Goal: Transaction & Acquisition: Purchase product/service

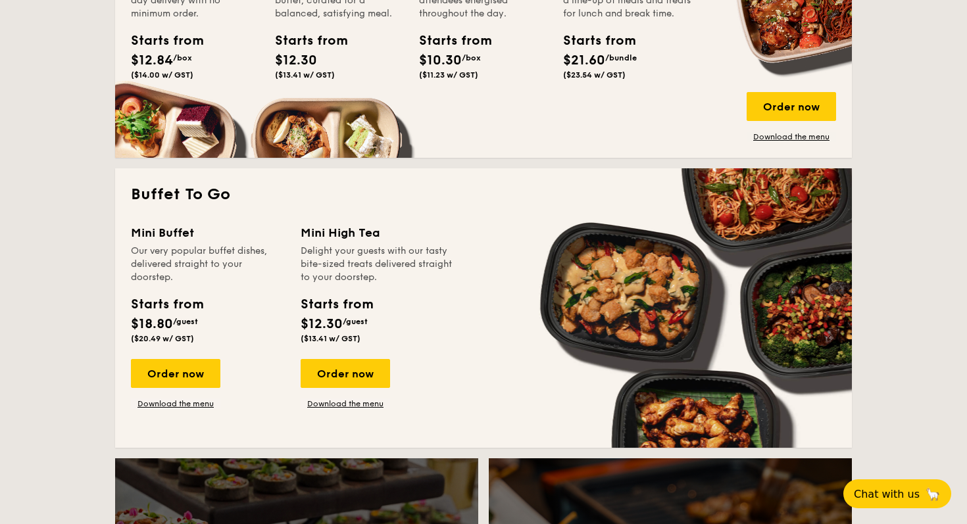
scroll to position [1094, 0]
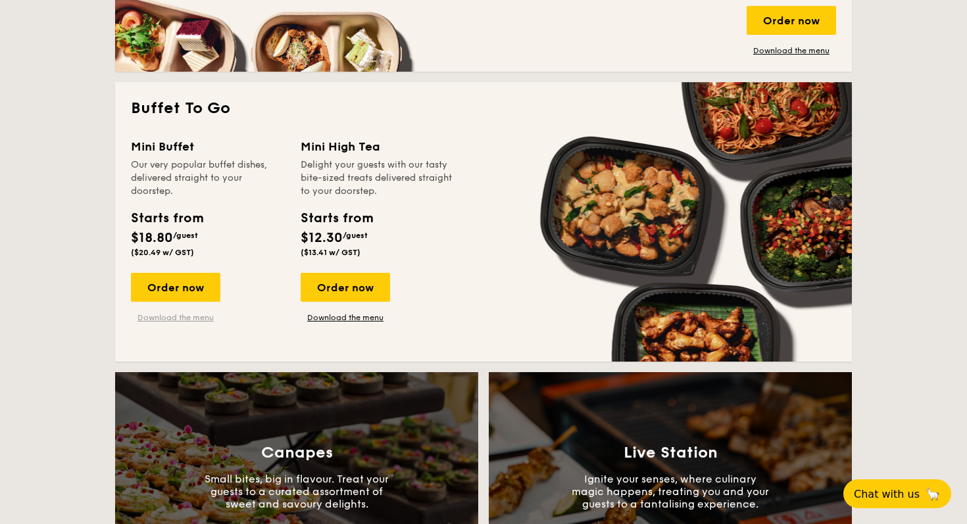
click at [157, 317] on link "Download the menu" at bounding box center [175, 317] width 89 height 11
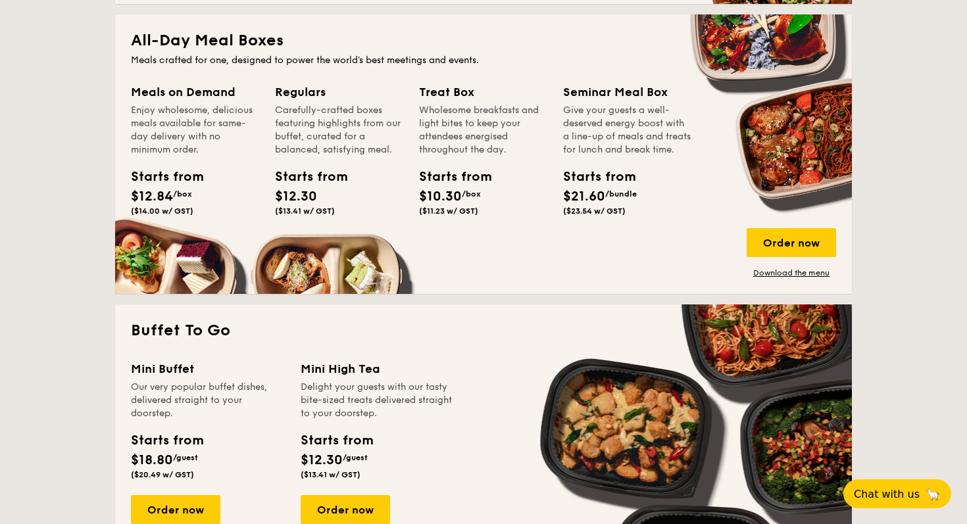
scroll to position [861, 0]
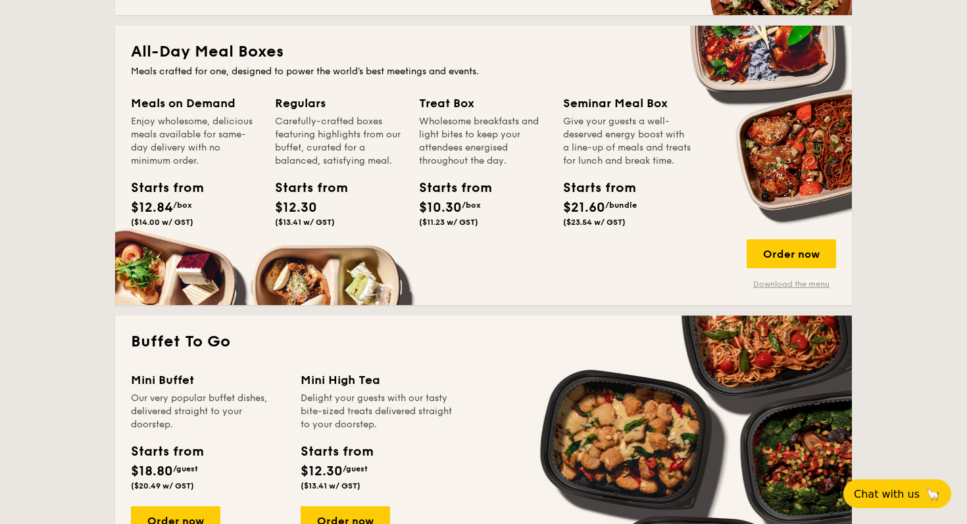
click at [767, 283] on link "Download the menu" at bounding box center [790, 284] width 89 height 11
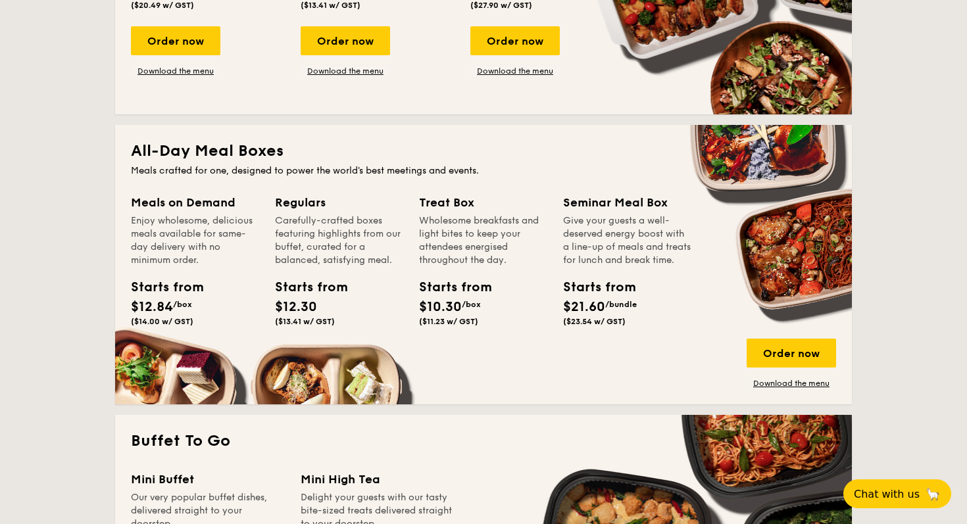
scroll to position [762, 0]
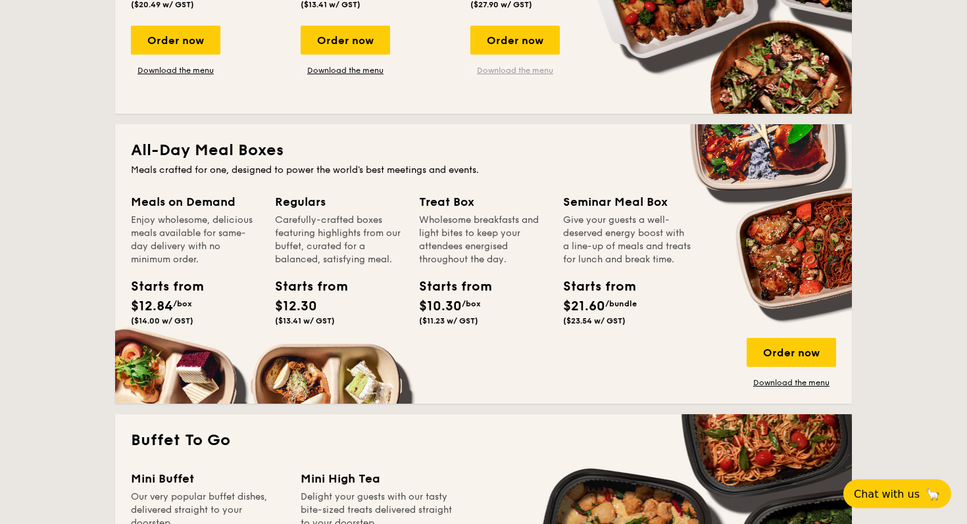
click at [533, 72] on link "Download the menu" at bounding box center [514, 70] width 89 height 11
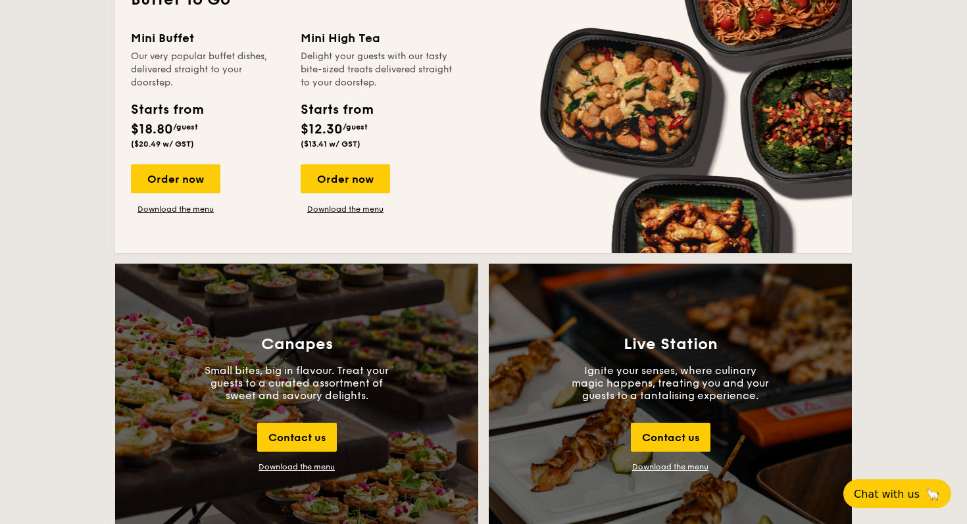
scroll to position [1196, 0]
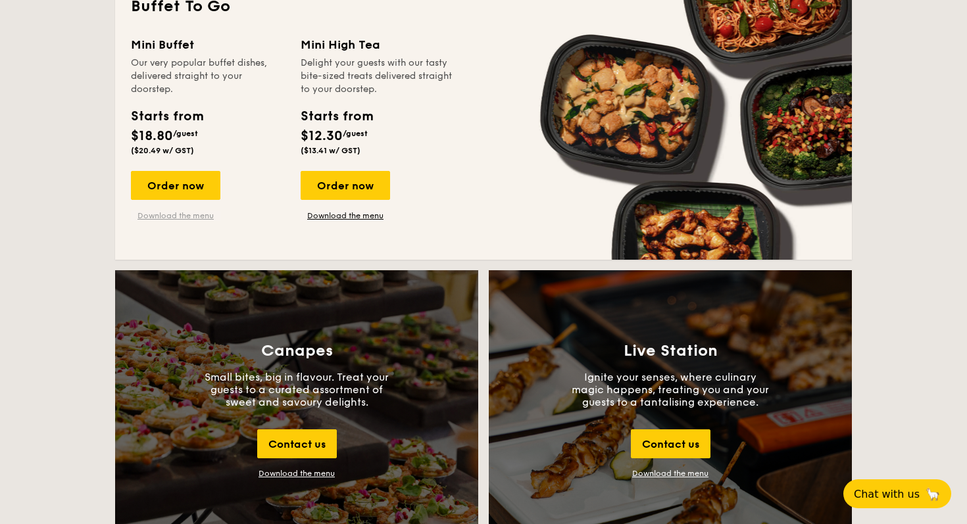
click at [205, 214] on link "Download the menu" at bounding box center [175, 215] width 89 height 11
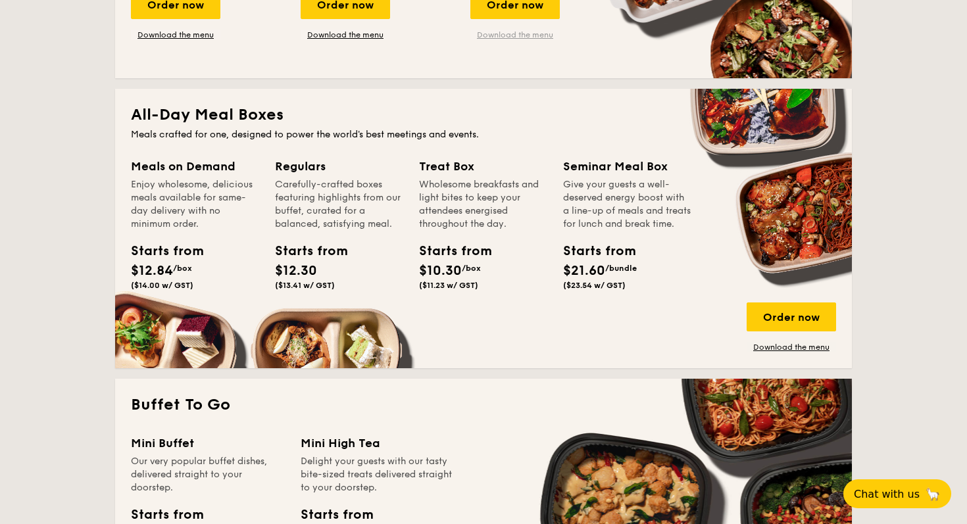
scroll to position [850, 0]
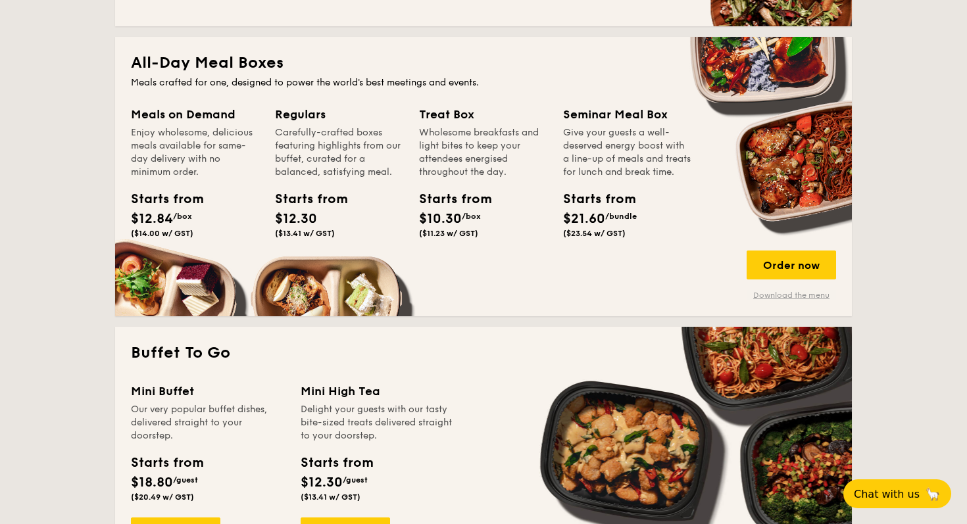
click at [788, 295] on link "Download the menu" at bounding box center [790, 295] width 89 height 11
click at [761, 263] on div "Order now" at bounding box center [790, 265] width 89 height 29
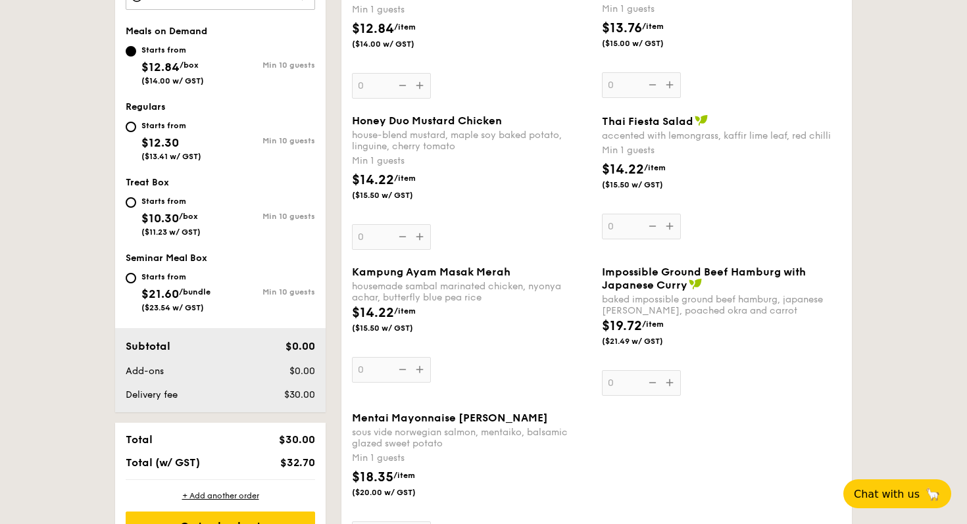
scroll to position [414, 0]
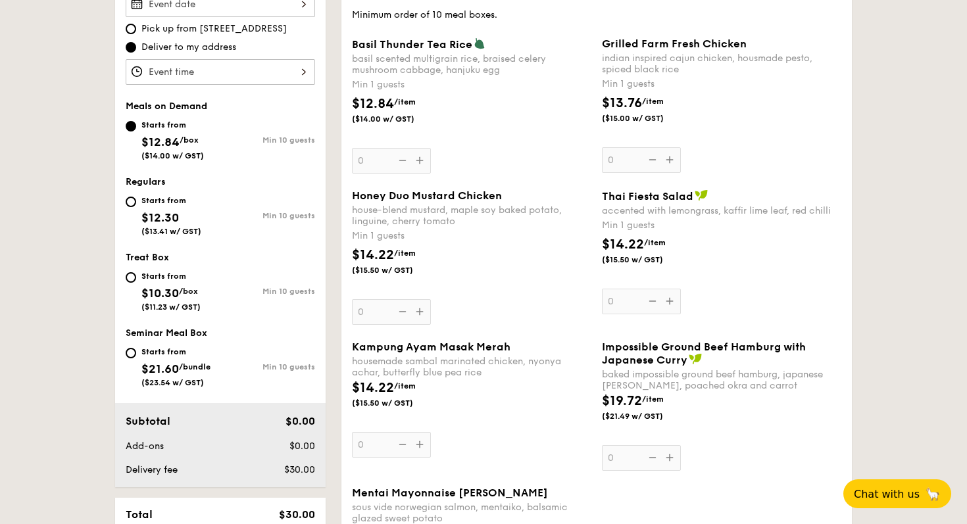
click at [159, 198] on div "Starts from" at bounding box center [171, 200] width 60 height 11
click at [136, 198] on input "Starts from $12.30 ($13.41 w/ GST) Min 10 guests" at bounding box center [131, 202] width 11 height 11
radio input "true"
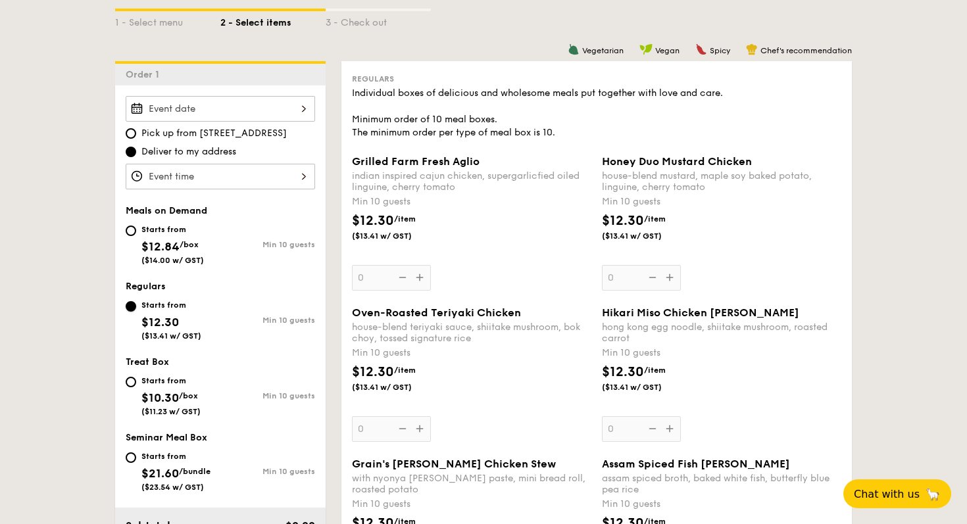
scroll to position [253, 0]
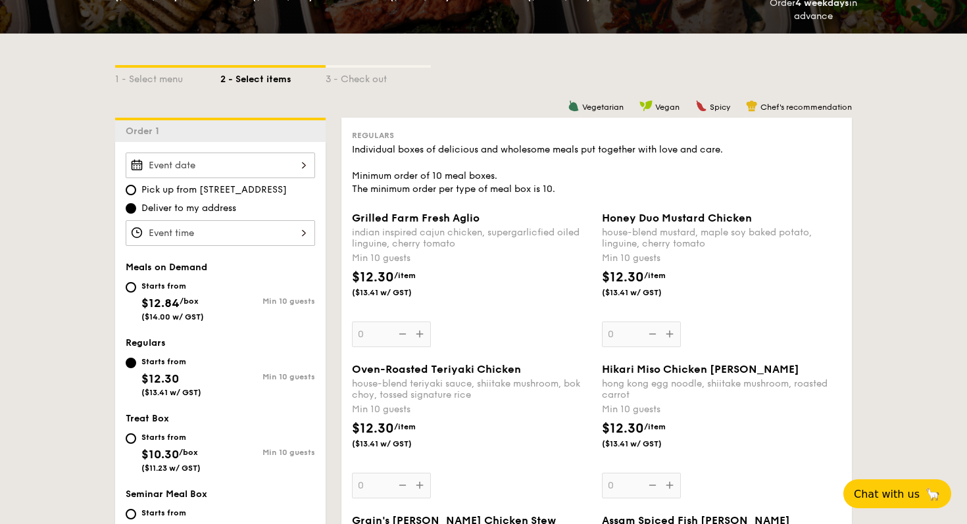
click at [422, 332] on div "Grilled Farm Fresh Aglio indian inspired cajun chicken, supergarlicfied oiled l…" at bounding box center [471, 279] width 239 height 135
click at [422, 332] on input "0" at bounding box center [391, 335] width 79 height 26
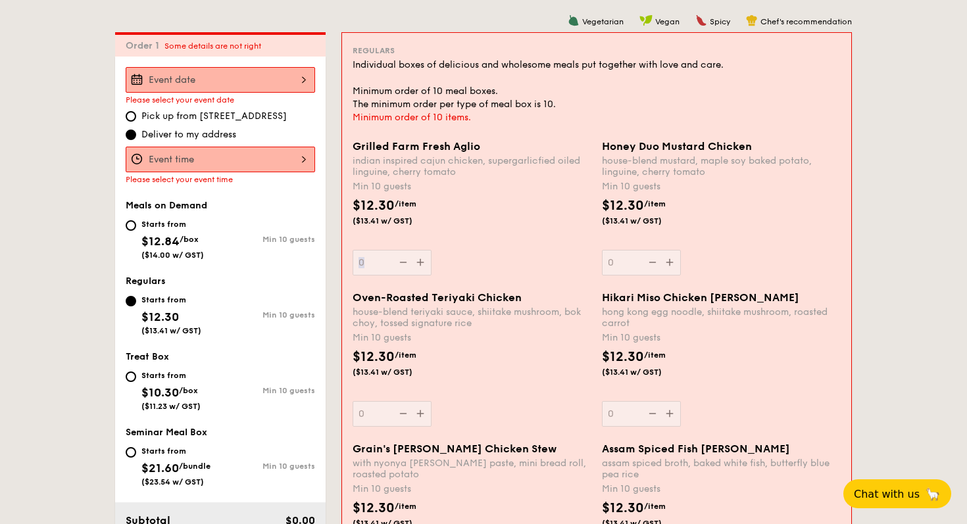
scroll to position [351, 0]
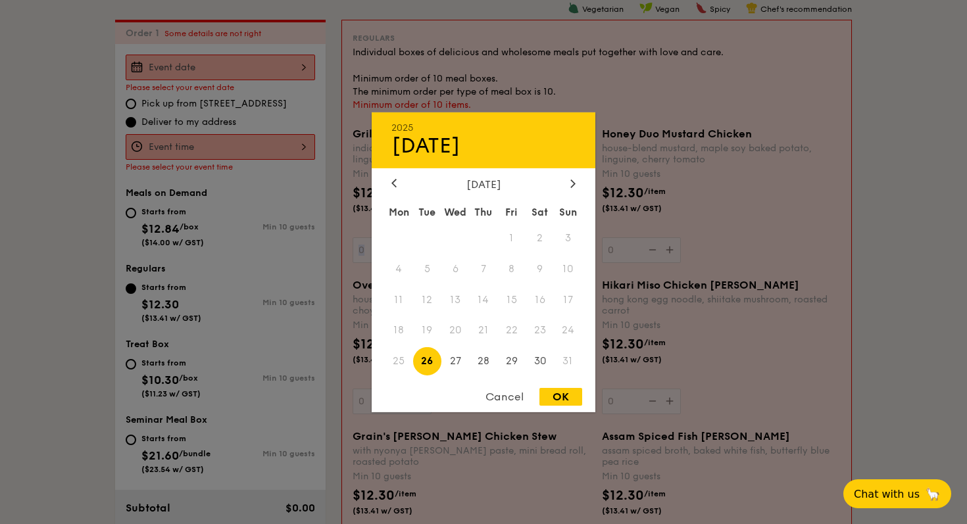
click at [253, 55] on div "2025 Aug 26 August 2025 Mon Tue Wed Thu Fri Sat Sun 1 2 3 4 5 6 7 8 9 10 11 12 …" at bounding box center [220, 68] width 189 height 26
click at [455, 365] on span "27" at bounding box center [455, 361] width 28 height 28
click at [565, 396] on div "OK" at bounding box center [560, 397] width 43 height 18
type input "Aug 27, 2025"
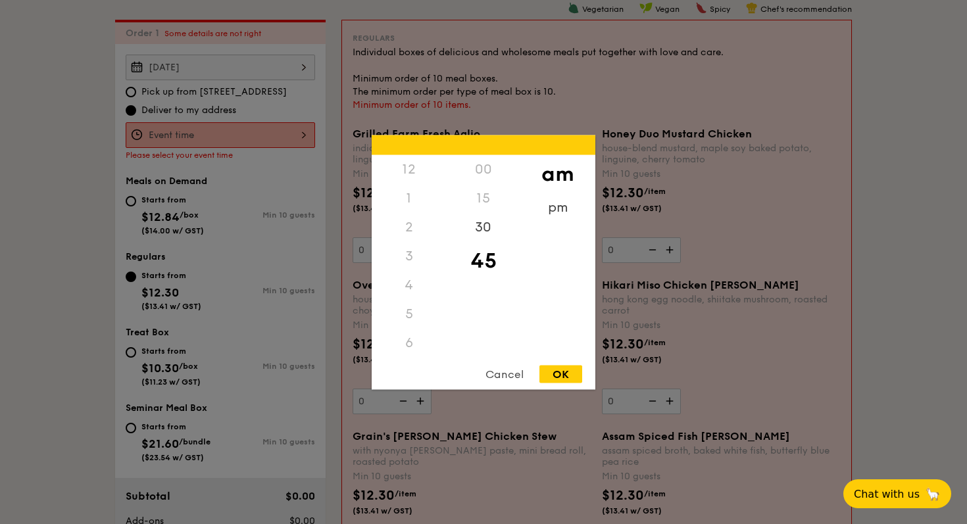
click at [199, 129] on div "12 1 2 3 4 5 6 7 8 9 10 11 00 15 30 45 am pm Cancel OK" at bounding box center [220, 135] width 189 height 26
drag, startPoint x: 388, startPoint y: 277, endPoint x: 396, endPoint y: 226, distance: 52.5
click at [397, 224] on div "12 1 2 3 4 5 6 7 8 9 10 11" at bounding box center [409, 255] width 74 height 201
drag, startPoint x: 406, startPoint y: 229, endPoint x: 406, endPoint y: 180, distance: 50.0
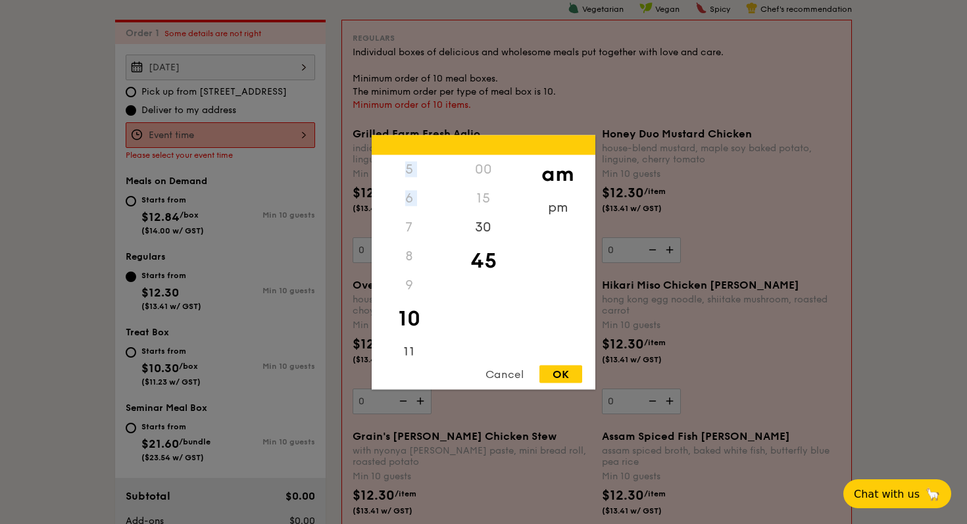
click at [406, 164] on div "12 1 2 3 4 5 6 7 8 9 10 11" at bounding box center [409, 255] width 74 height 201
click at [407, 341] on div "11" at bounding box center [409, 345] width 74 height 38
click at [407, 171] on div "12" at bounding box center [409, 169] width 74 height 29
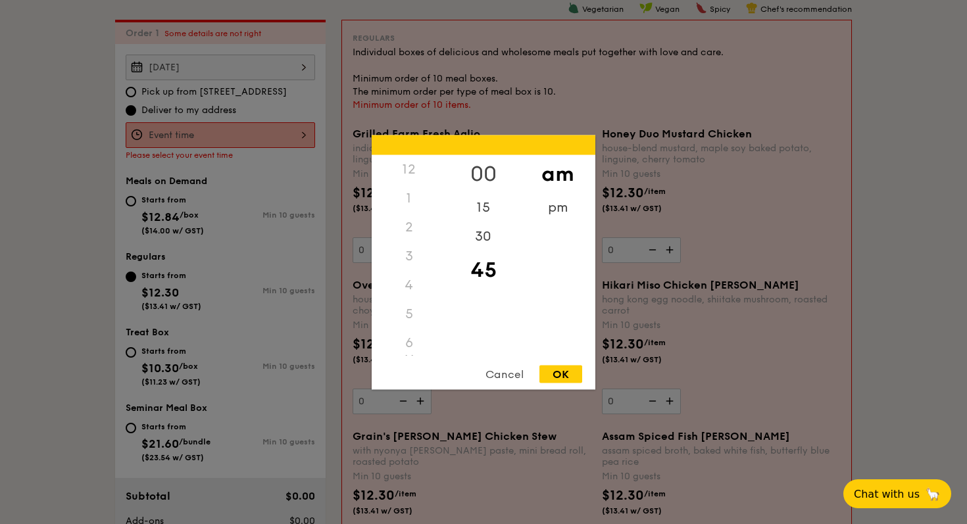
click at [487, 174] on div "00" at bounding box center [483, 174] width 74 height 38
click at [404, 167] on div "12" at bounding box center [409, 169] width 74 height 29
click at [567, 211] on div "pm" at bounding box center [557, 212] width 74 height 38
click at [398, 163] on div "12" at bounding box center [409, 174] width 74 height 38
click at [408, 216] on div "1" at bounding box center [409, 212] width 74 height 38
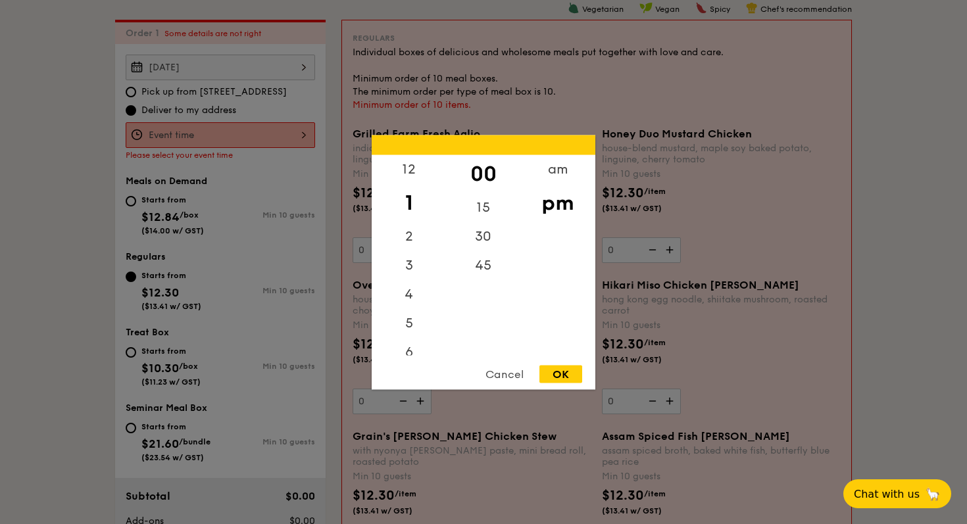
click at [576, 370] on div "OK" at bounding box center [560, 374] width 43 height 18
type input "1:00PM"
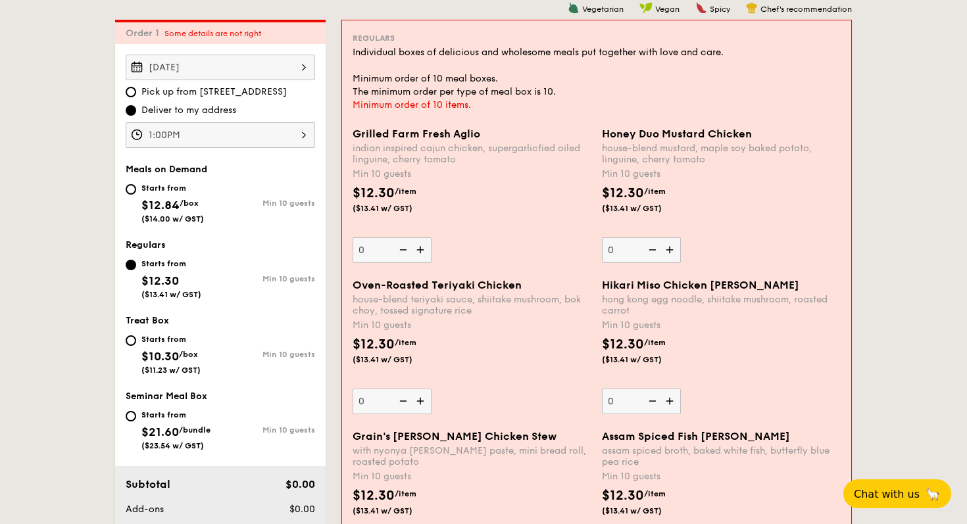
click at [422, 249] on img at bounding box center [422, 249] width 20 height 25
click at [422, 249] on input "0" at bounding box center [391, 250] width 79 height 26
type input "10"
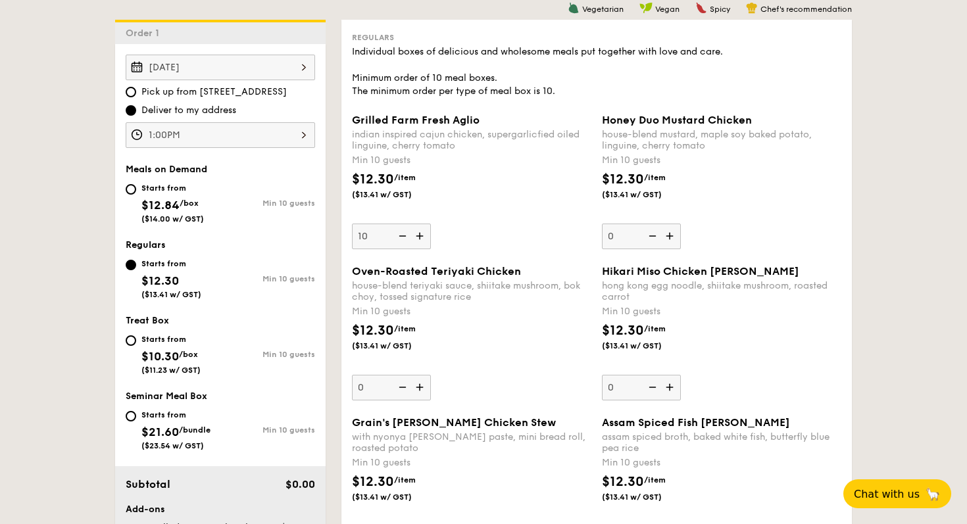
click at [668, 239] on img at bounding box center [671, 236] width 20 height 25
click at [668, 239] on input "0" at bounding box center [641, 237] width 79 height 26
type input "10"
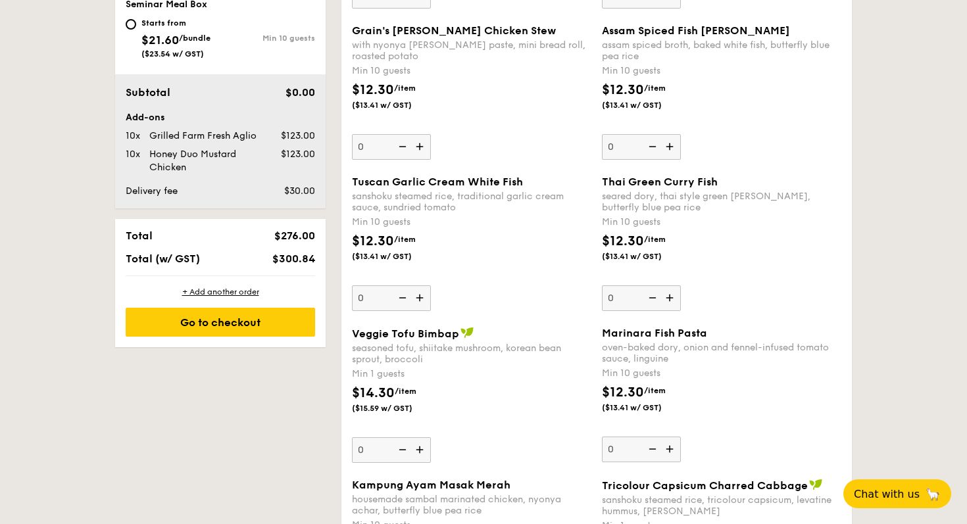
scroll to position [744, 0]
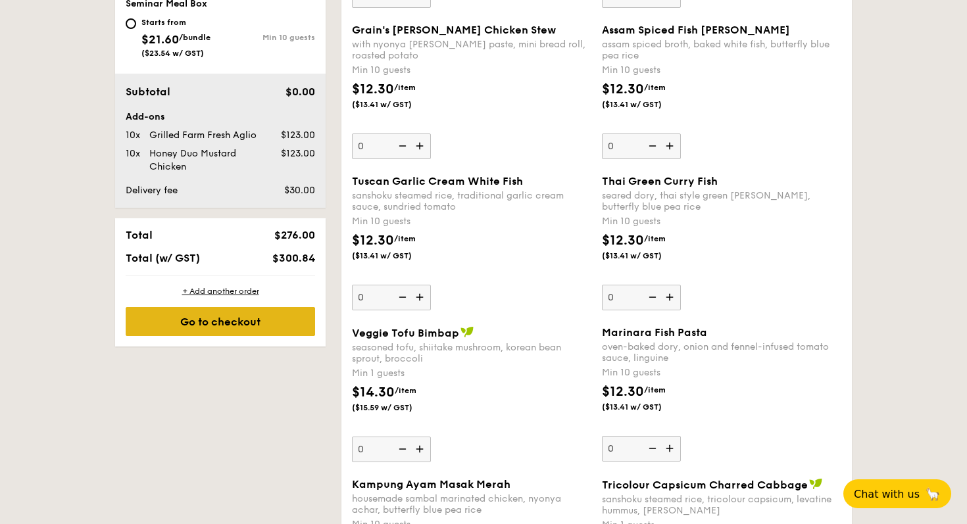
click at [281, 324] on div "Go to checkout" at bounding box center [220, 321] width 189 height 29
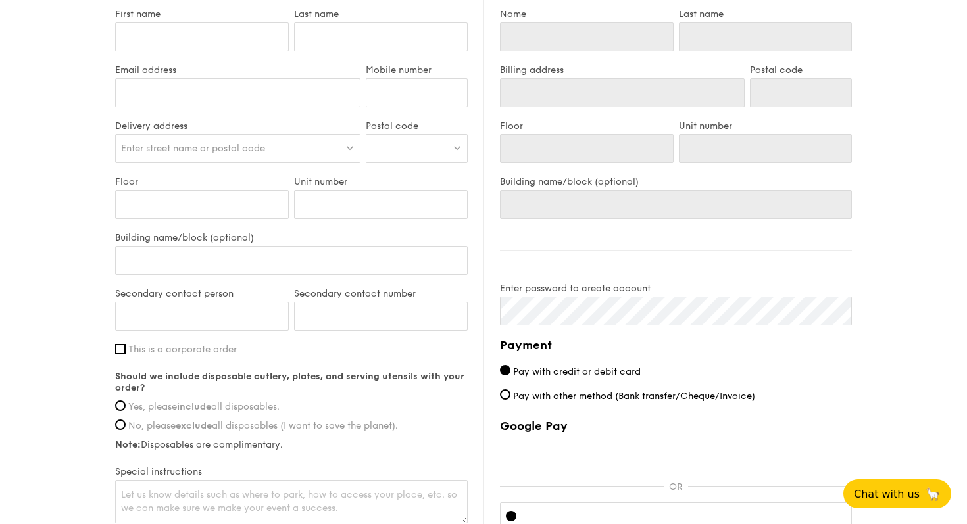
scroll to position [742, 0]
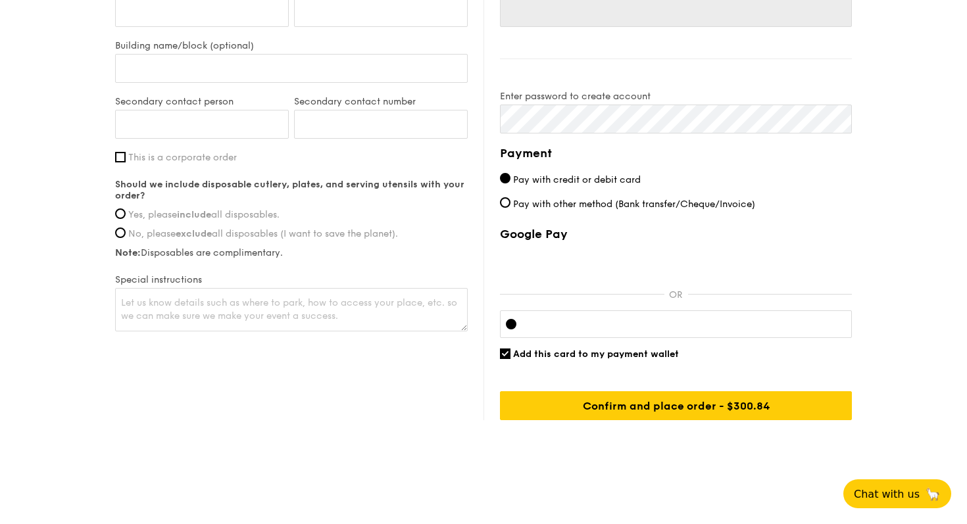
click at [623, 204] on span "Pay with other method (Bank transfer/Cheque/Invoice)" at bounding box center [634, 204] width 242 height 11
click at [510, 204] on input "Pay with other method (Bank transfer/Cheque/Invoice)" at bounding box center [505, 202] width 11 height 11
radio input "true"
click at [609, 177] on span "Pay with credit or debit card" at bounding box center [577, 179] width 128 height 11
click at [510, 177] on input "Pay with credit or debit card" at bounding box center [505, 178] width 11 height 11
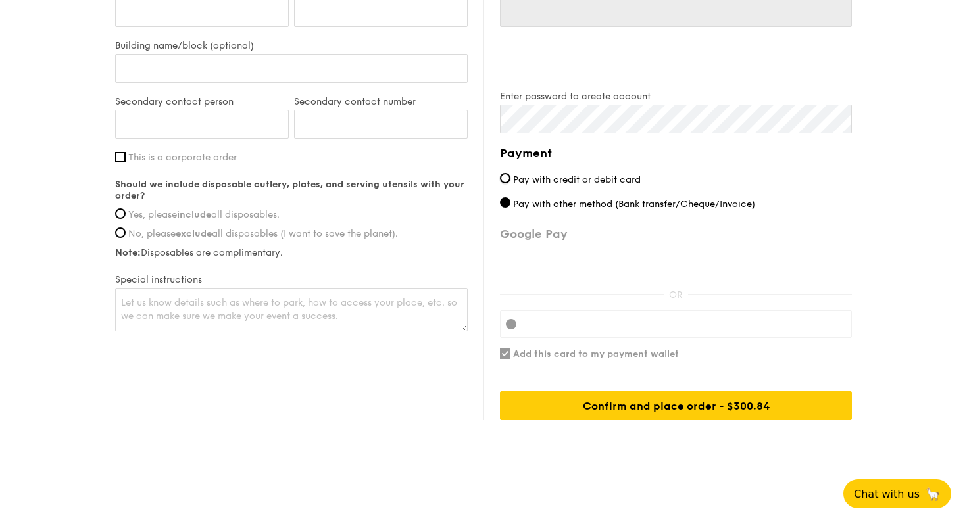
radio input "true"
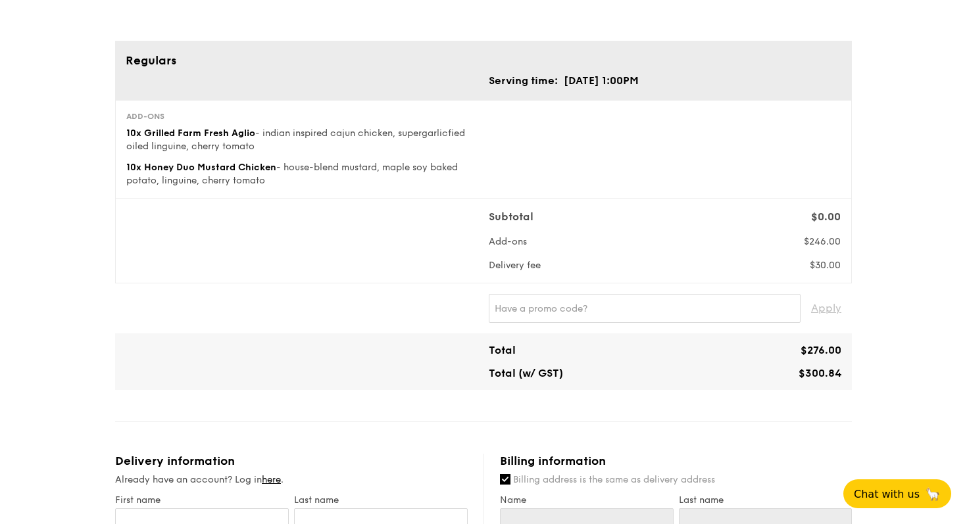
scroll to position [0, 0]
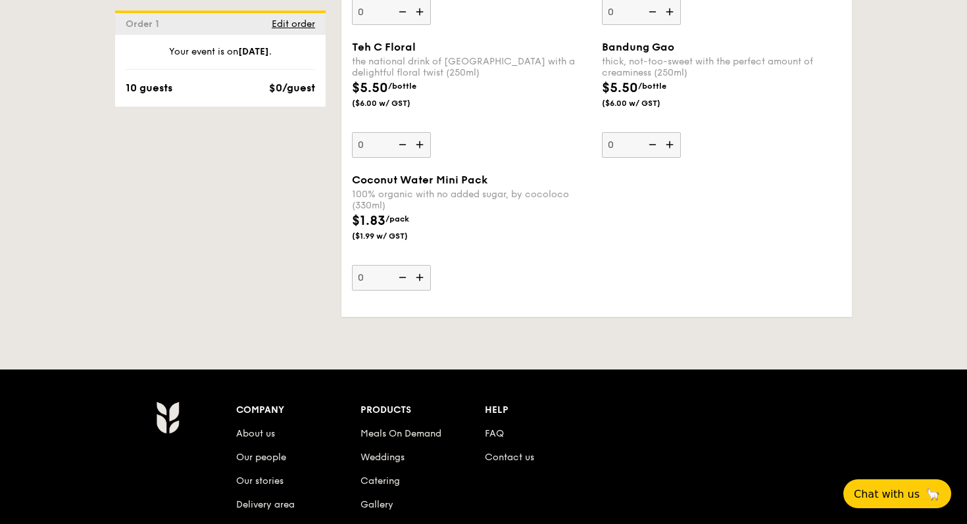
scroll to position [3161, 0]
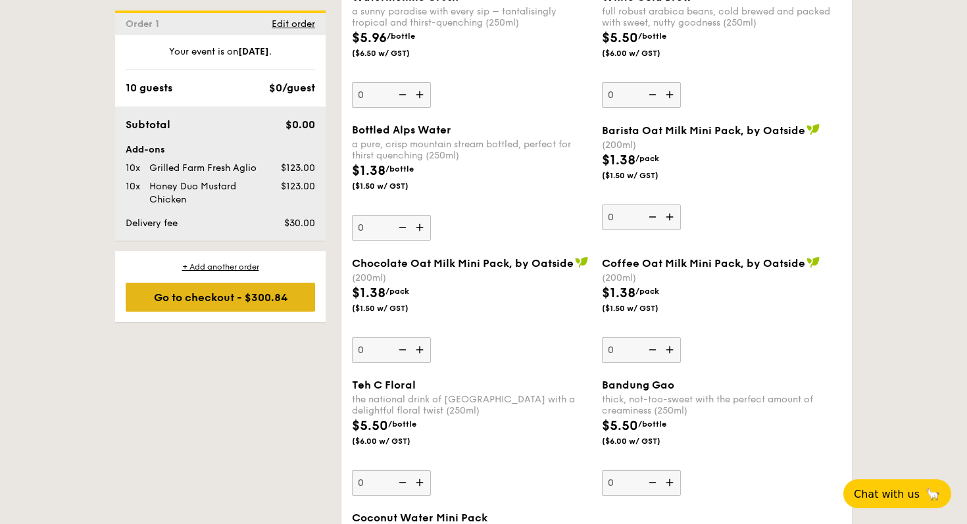
click at [283, 298] on div "Go to checkout - $300.84" at bounding box center [220, 297] width 189 height 29
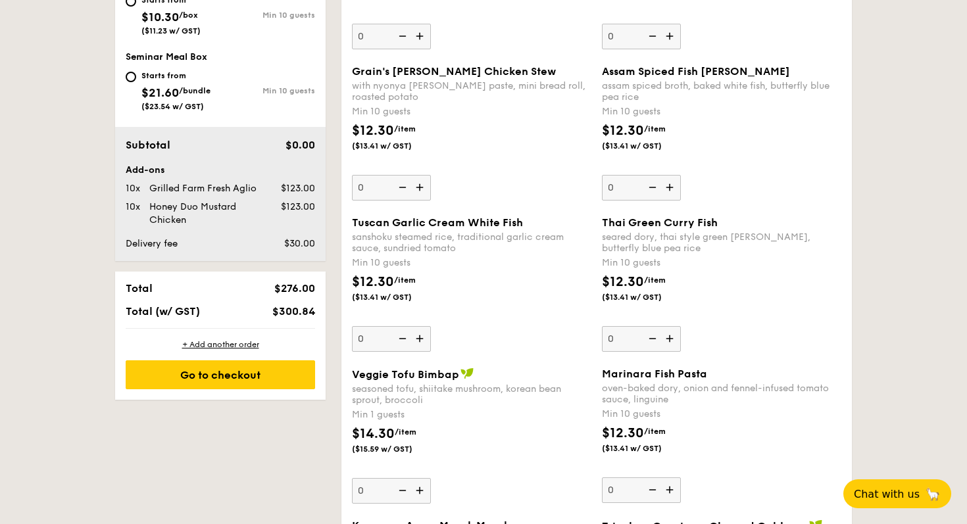
scroll to position [351, 0]
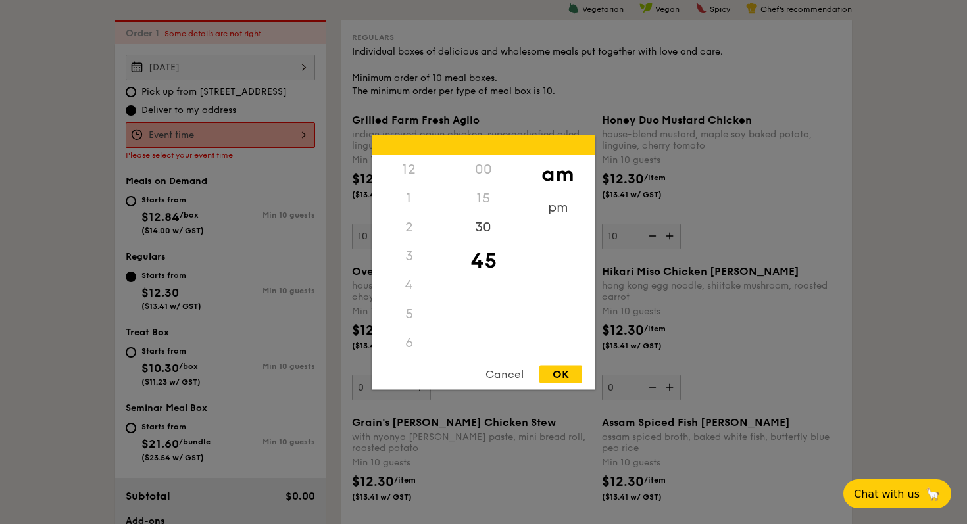
click at [285, 135] on div "12 1 2 3 4 5 6 7 8 9 10 11 00 15 30 45 am pm Cancel OK" at bounding box center [220, 135] width 189 height 26
click at [555, 376] on div "OK" at bounding box center [560, 374] width 43 height 18
type input "10:45AM"
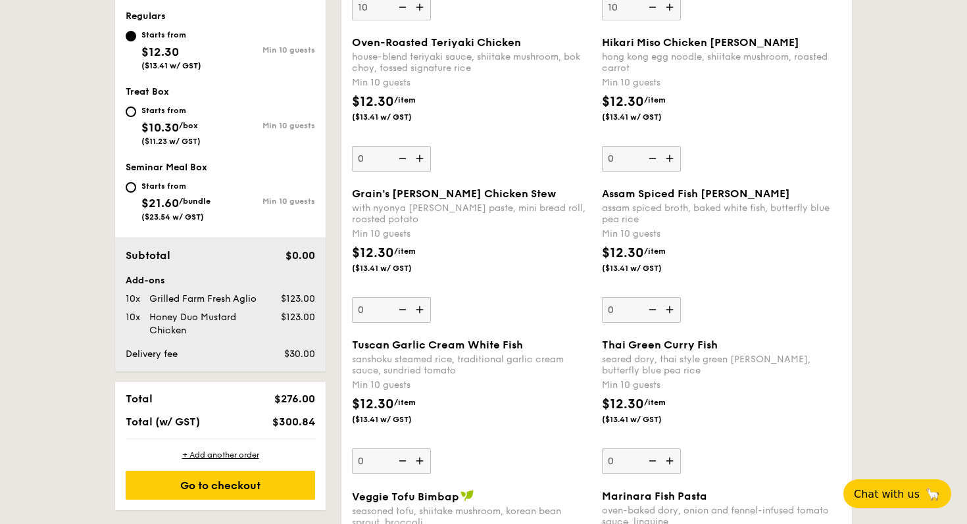
scroll to position [591, 0]
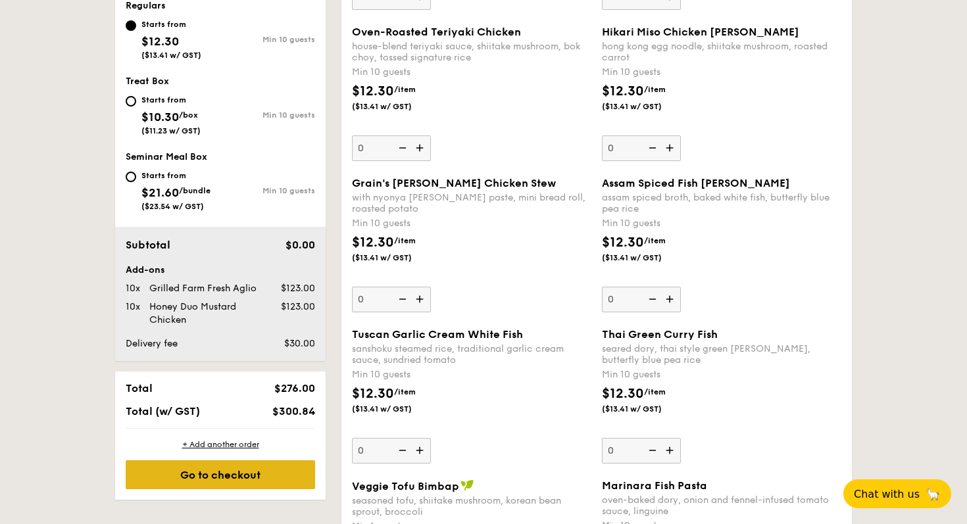
click at [243, 475] on div "Go to checkout" at bounding box center [220, 474] width 189 height 29
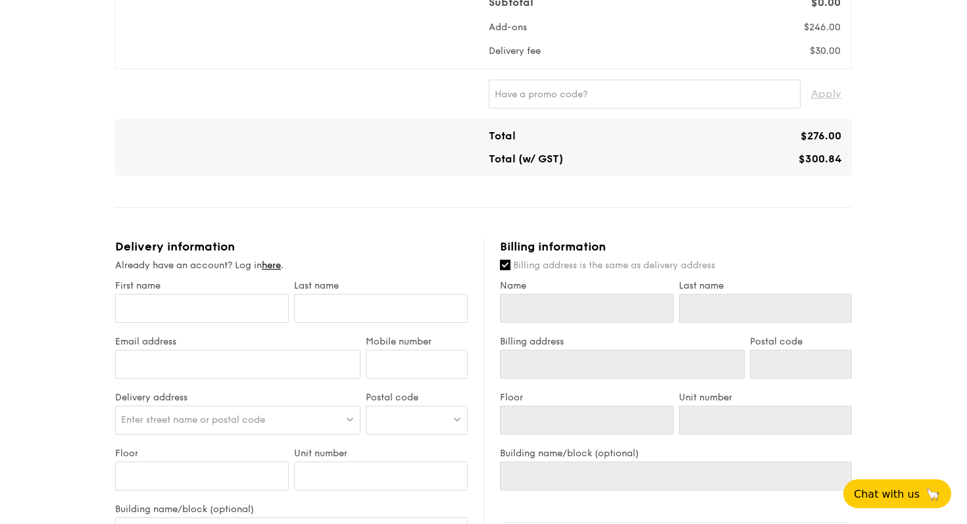
scroll to position [742, 0]
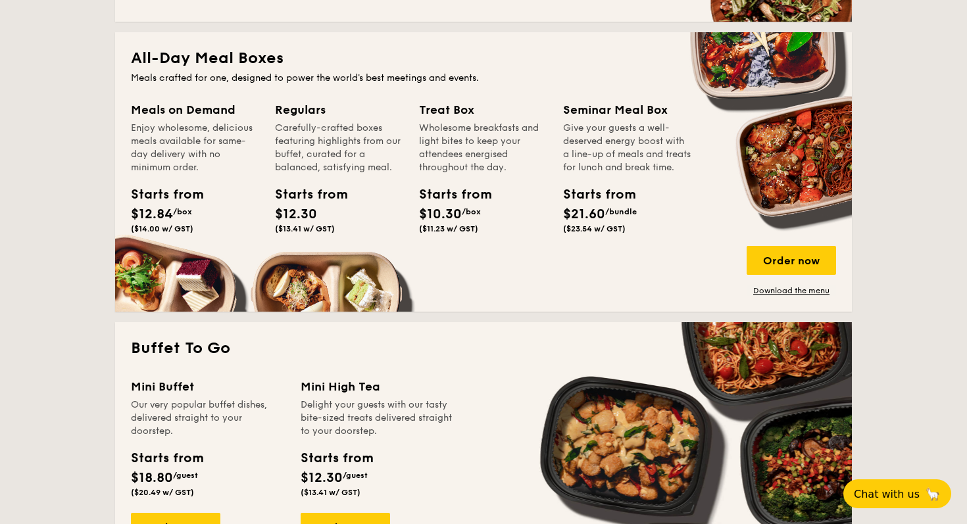
scroll to position [872, 0]
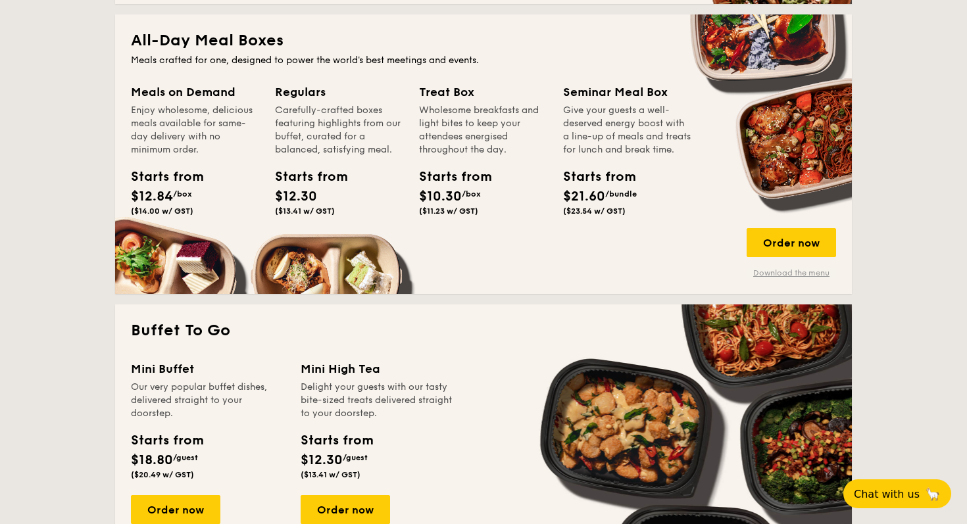
click at [788, 272] on link "Download the menu" at bounding box center [790, 273] width 89 height 11
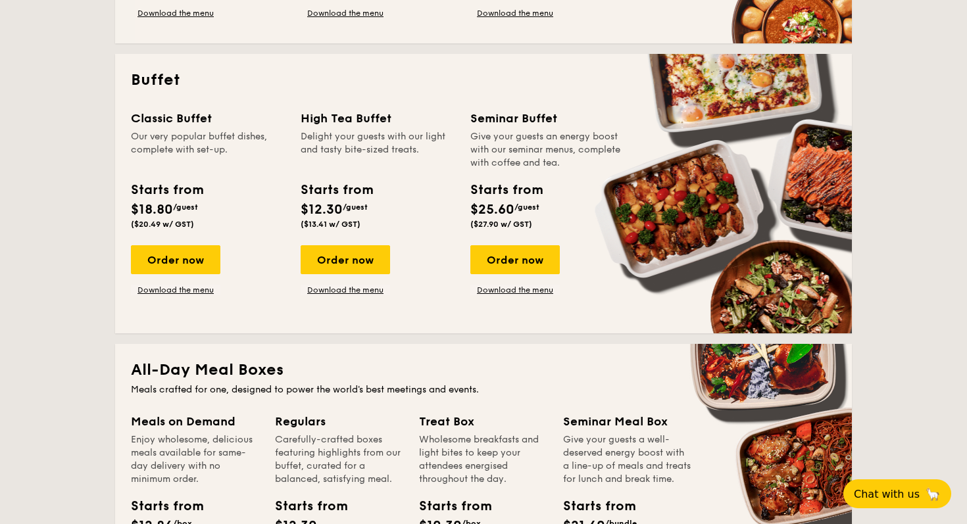
scroll to position [542, 0]
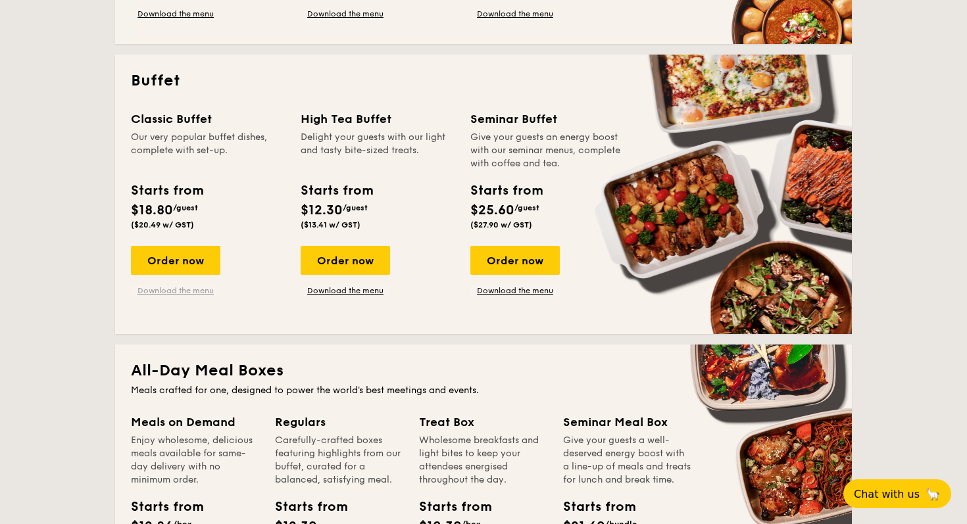
click at [205, 290] on link "Download the menu" at bounding box center [175, 290] width 89 height 11
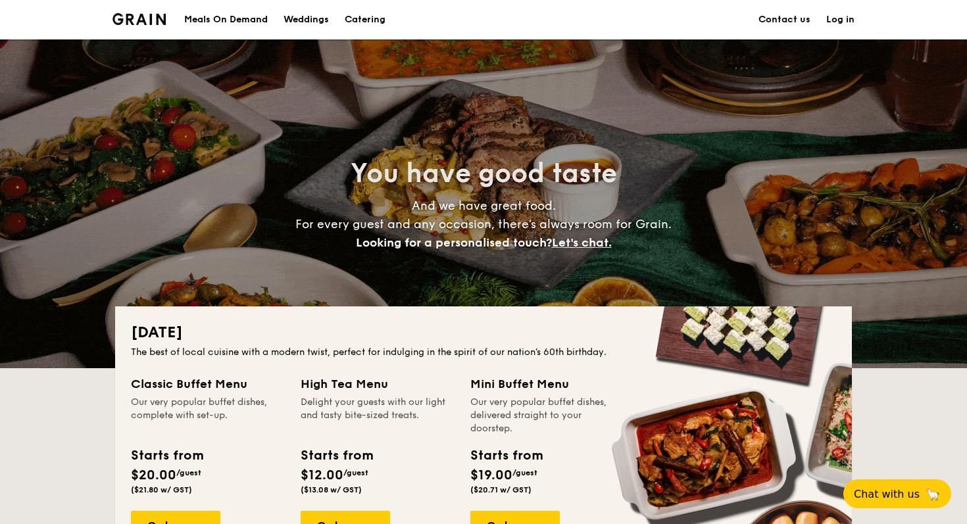
click at [213, 24] on div "Meals On Demand" at bounding box center [226, 19] width 84 height 39
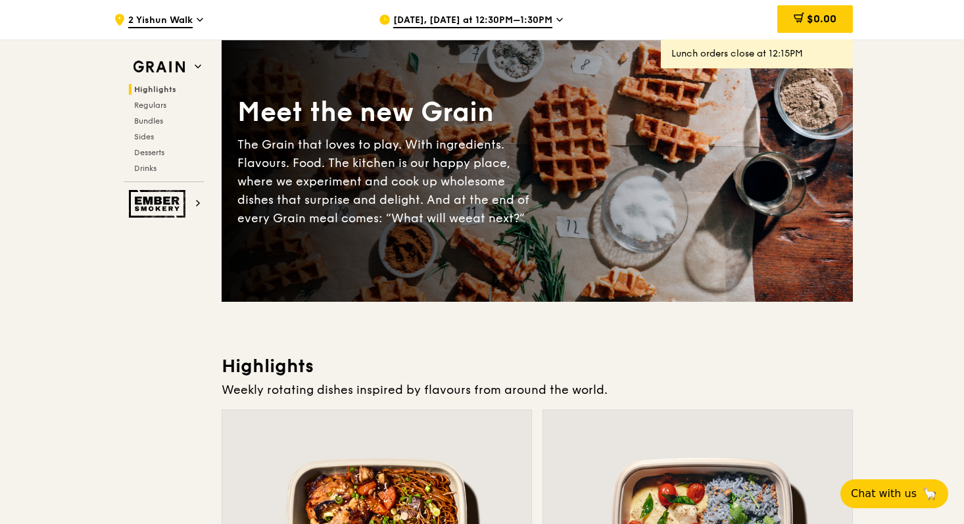
scroll to position [105, 0]
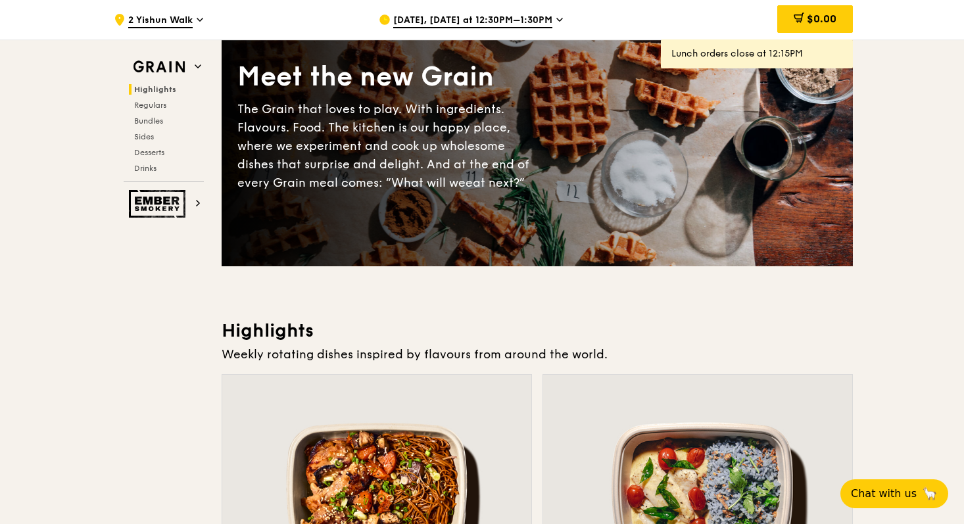
click at [534, 21] on span "Aug 20, Today at 12:30PM–1:30PM" at bounding box center [472, 21] width 159 height 14
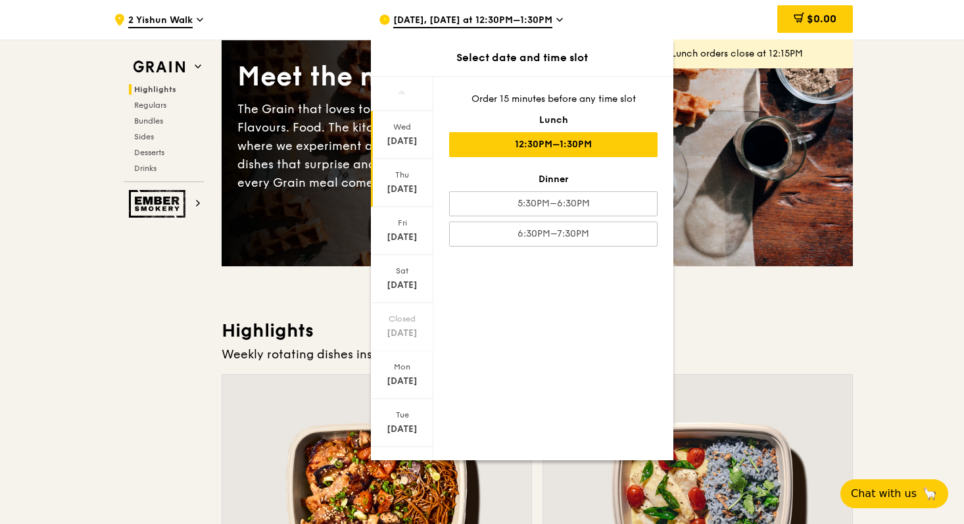
click at [411, 177] on div "Thu" at bounding box center [402, 175] width 59 height 11
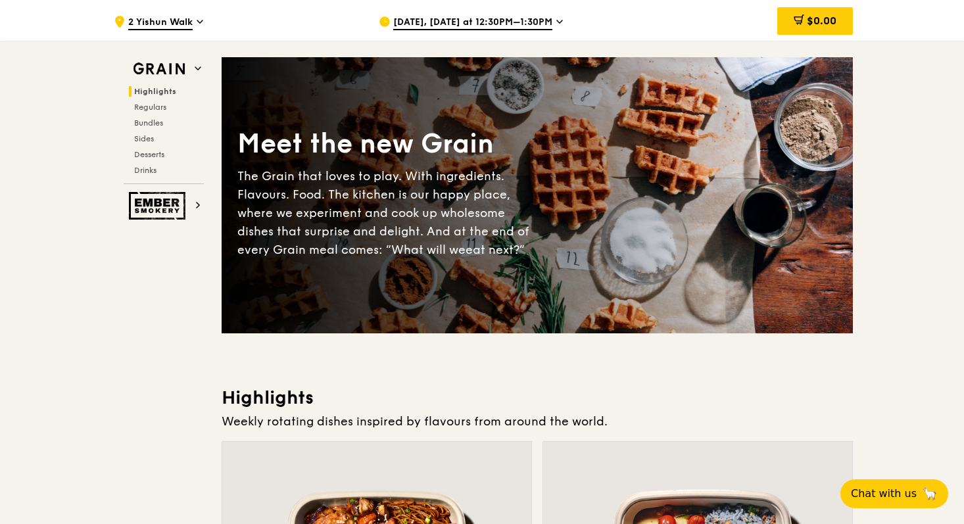
scroll to position [0, 0]
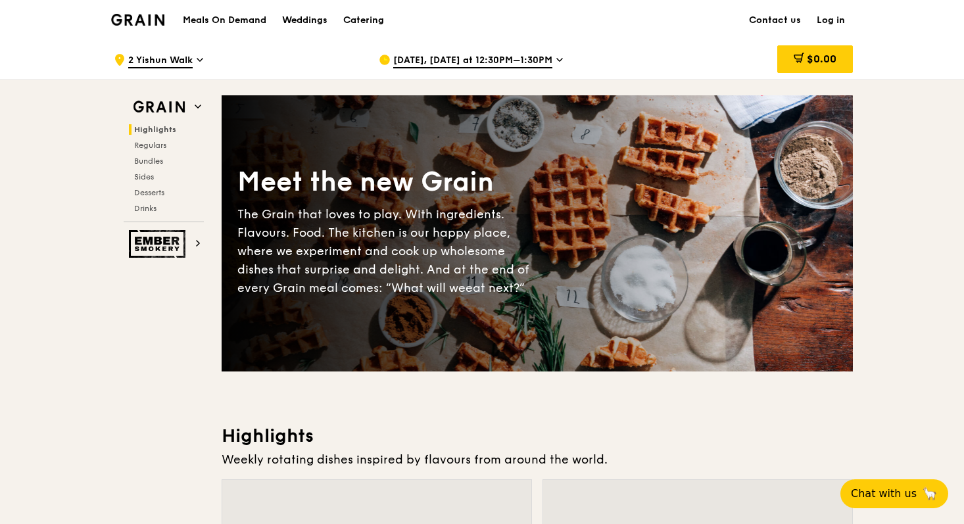
click at [534, 62] on span "Aug 20, Today at 12:30PM–1:30PM" at bounding box center [472, 61] width 159 height 14
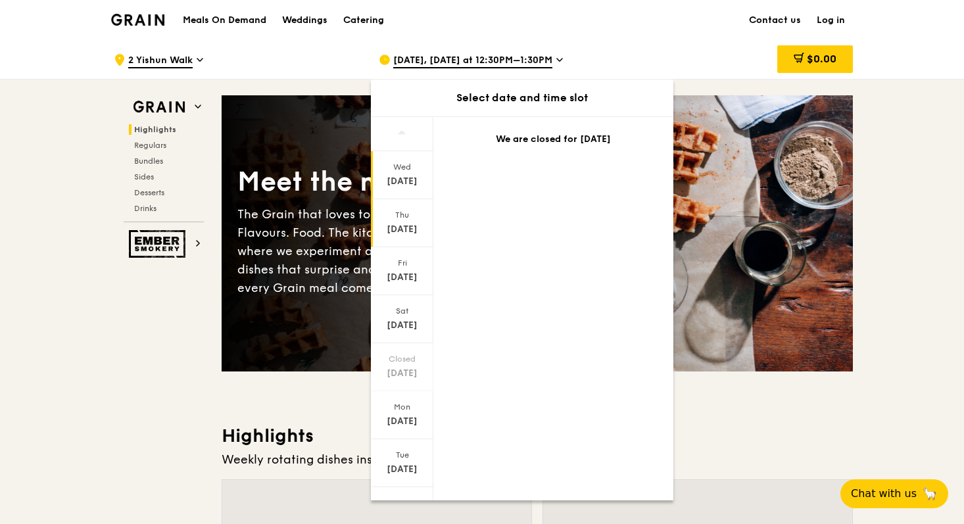
click at [403, 231] on div "Aug 21" at bounding box center [402, 229] width 59 height 13
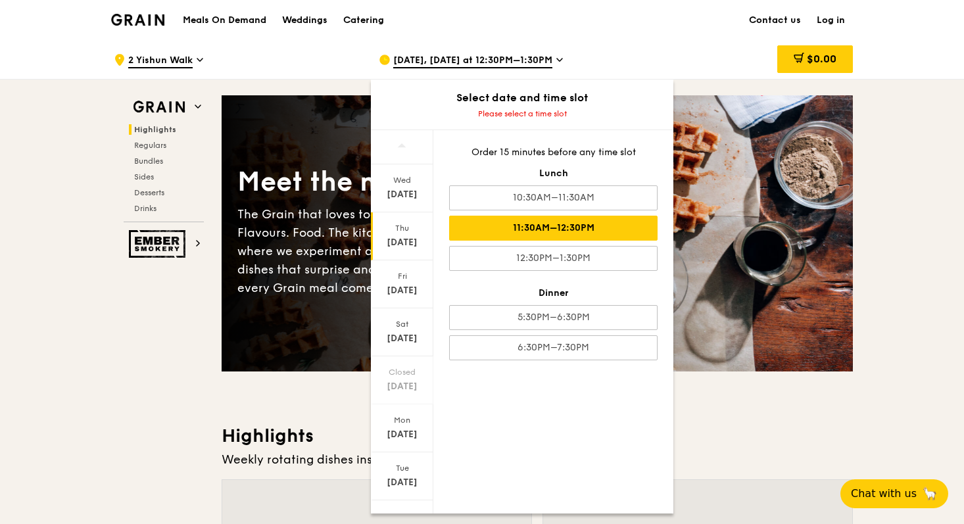
click at [522, 225] on div "11:30AM–12:30PM" at bounding box center [553, 228] width 208 height 25
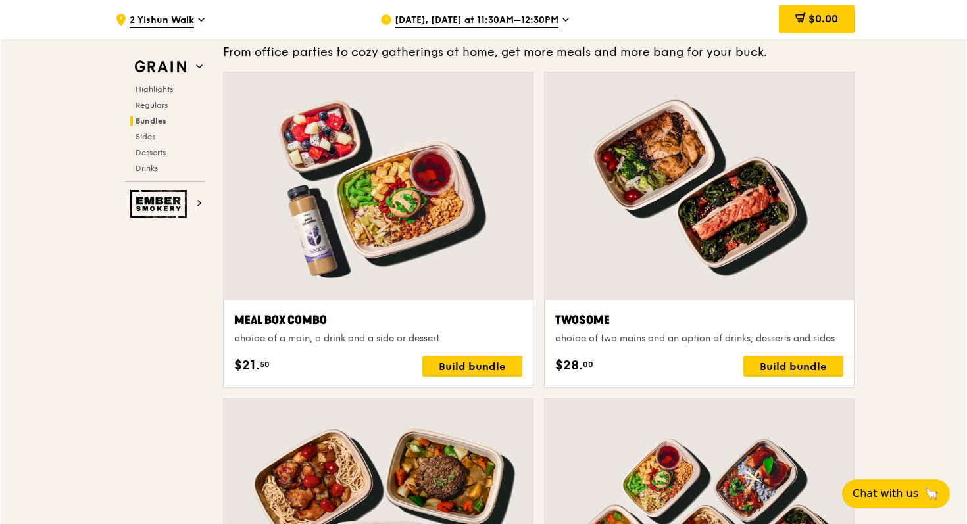
scroll to position [1919, 0]
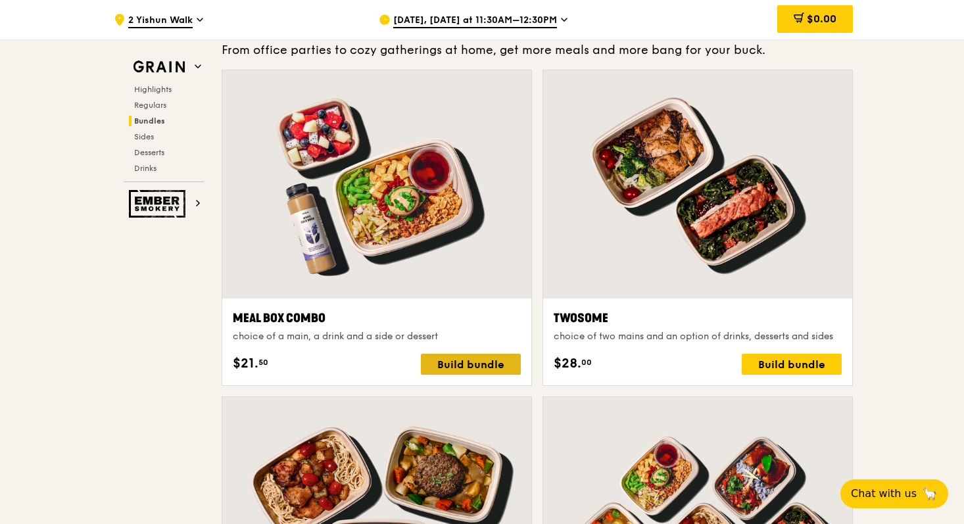
click at [459, 367] on div "Build bundle" at bounding box center [471, 364] width 100 height 21
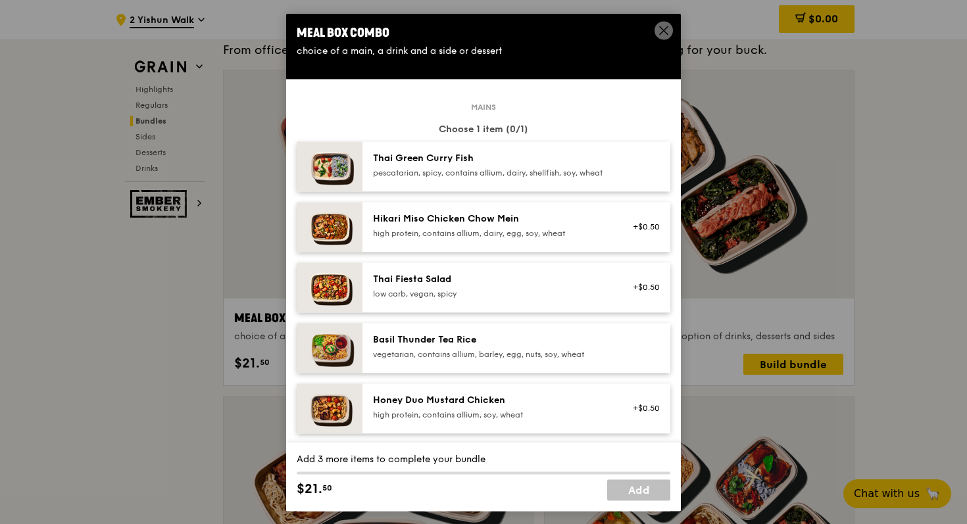
click at [501, 178] on div "pescatarian, spicy, contains allium, dairy, shellfish, soy, wheat" at bounding box center [491, 173] width 236 height 11
click at [559, 383] on div "Mains Choose 1 item (1/1) 1x Thai Green Curry Fish pescatarian, spicy, contains…" at bounding box center [484, 411] width 374 height 608
click at [550, 401] on div "Honey Duo Mustard Chicken high protein, contains allium, soy, wheat +$0.50" at bounding box center [516, 408] width 308 height 50
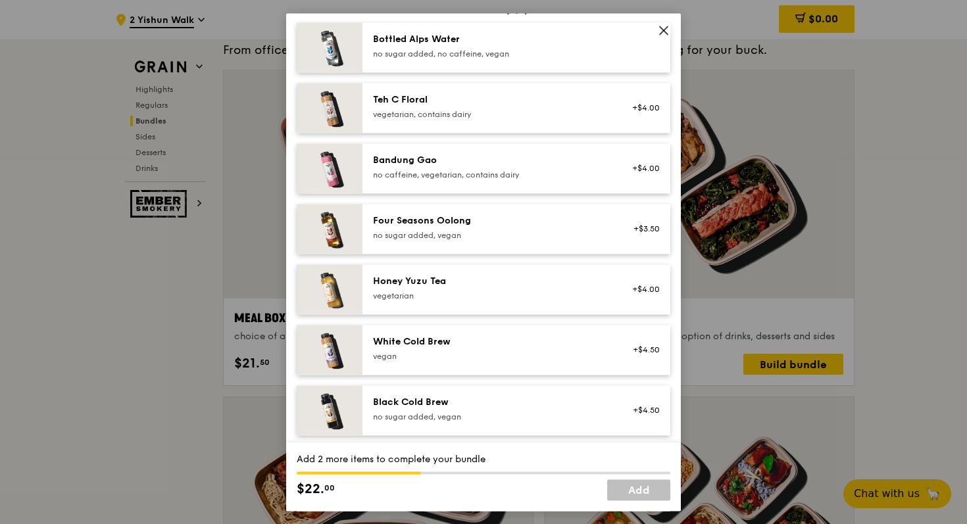
scroll to position [1361, 0]
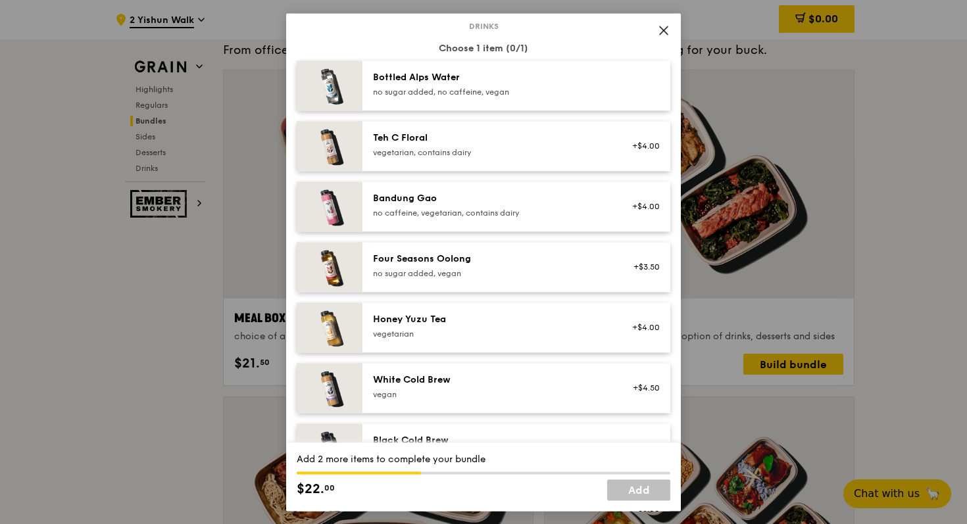
click at [524, 249] on div "Drinks Choose 1 item (0/1) Bottled Alps Water no sugar added, no caffeine, vega…" at bounding box center [484, 310] width 374 height 569
click at [523, 255] on div "Four Seasons Oolong no sugar added, vegan +$3.50" at bounding box center [516, 267] width 308 height 50
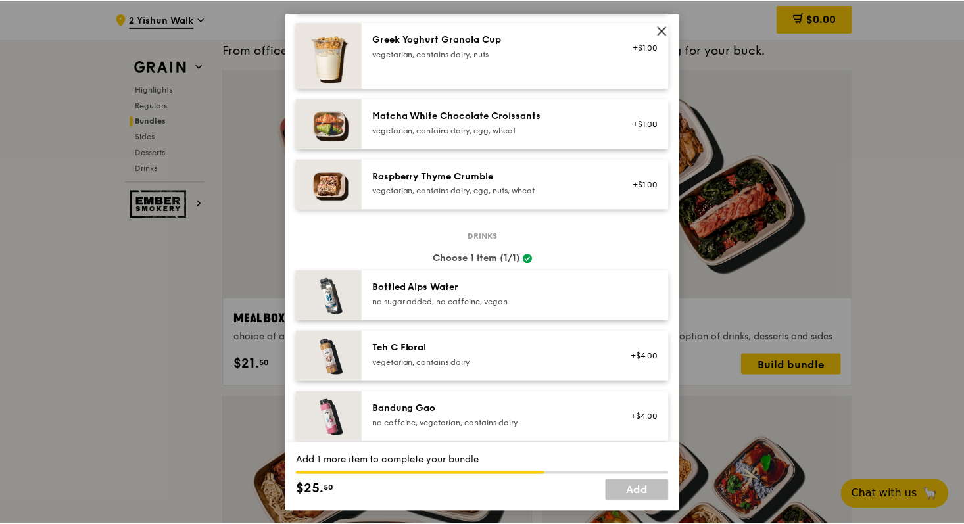
scroll to position [1067, 0]
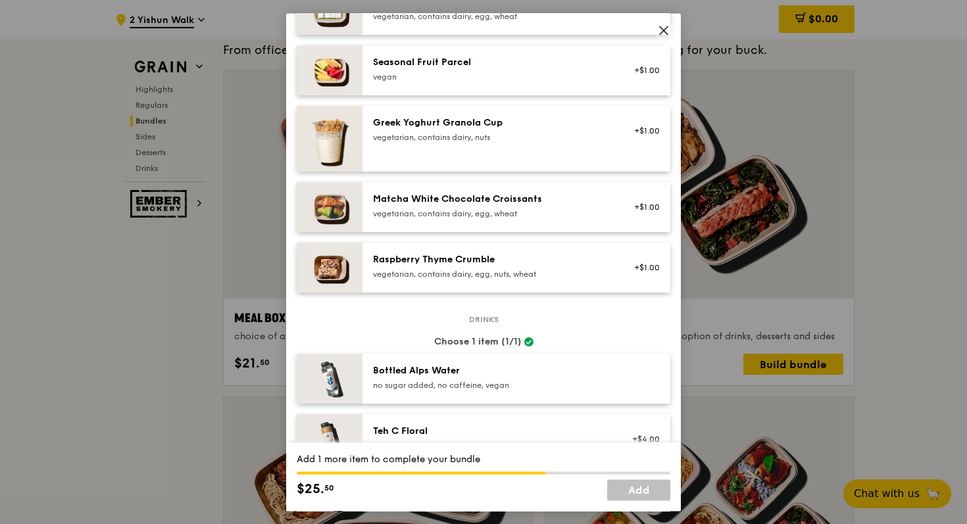
click at [522, 206] on div "Matcha White Chocolate Croissants" at bounding box center [491, 199] width 236 height 13
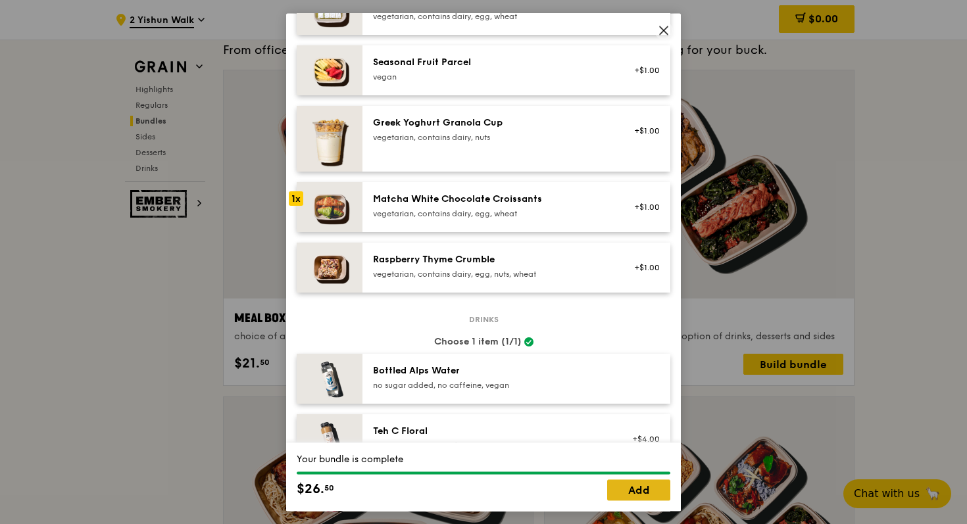
click at [646, 491] on link "Add" at bounding box center [638, 489] width 63 height 21
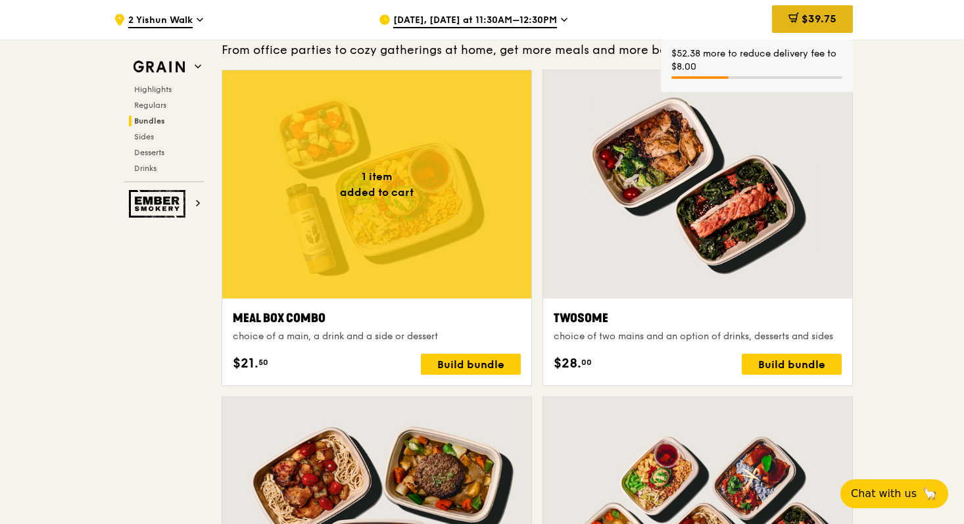
click at [822, 22] on span "$39.75" at bounding box center [819, 18] width 35 height 12
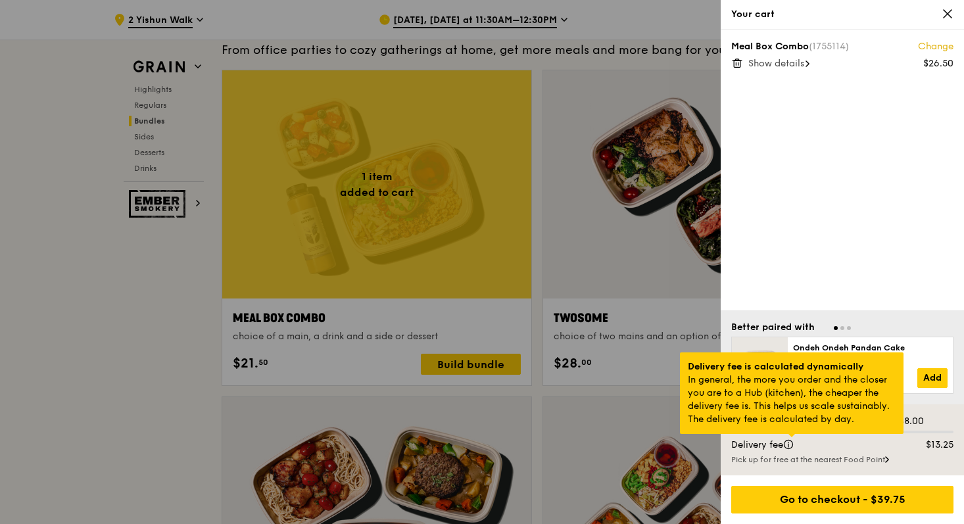
click at [794, 437] on div at bounding box center [791, 435] width 7 height 3
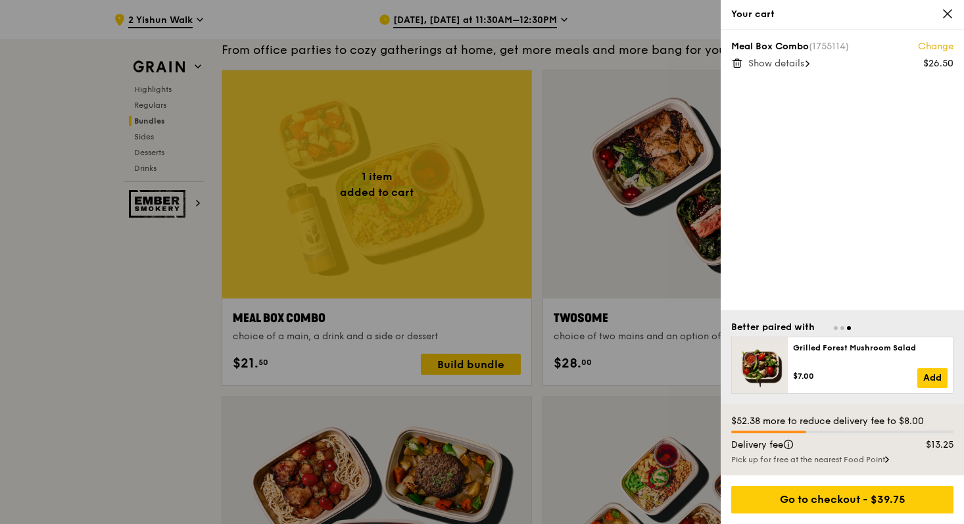
click at [944, 11] on icon at bounding box center [948, 14] width 8 height 8
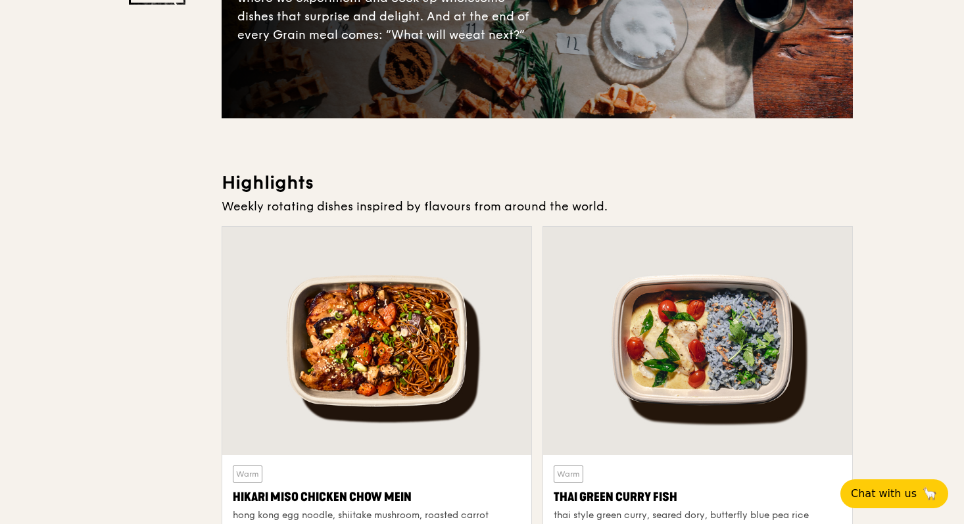
scroll to position [0, 0]
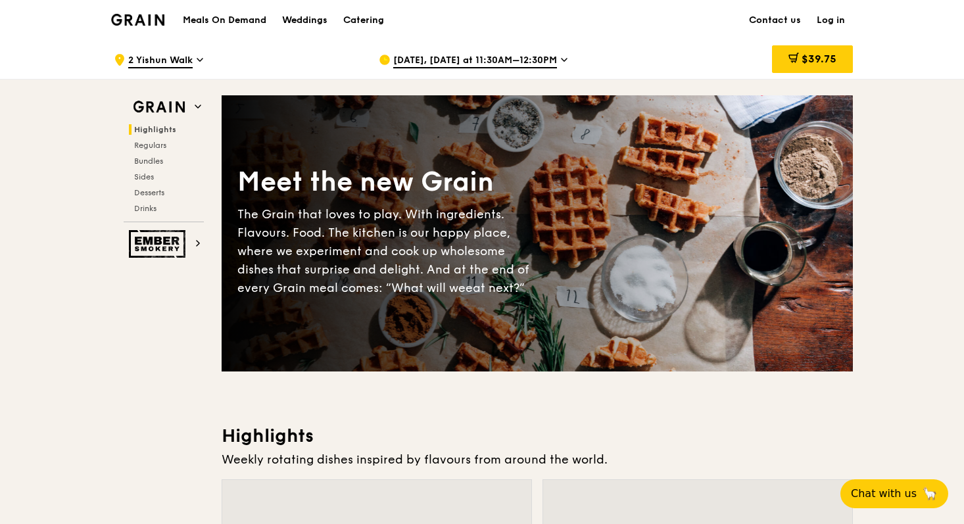
click at [541, 57] on span "Aug 21, Tomorrow at 11:30AM–12:30PM" at bounding box center [475, 61] width 164 height 14
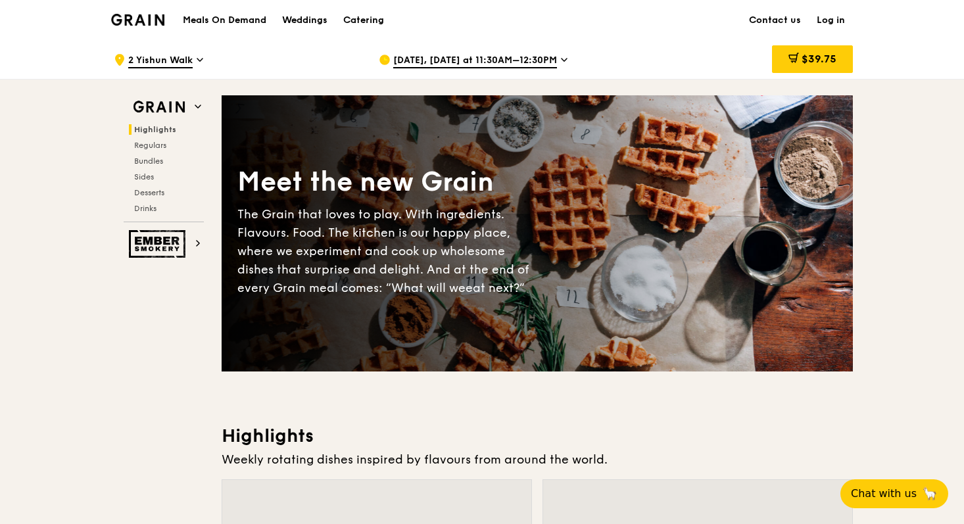
click at [452, 63] on span "Aug 21, Tomorrow at 11:30AM–12:30PM" at bounding box center [475, 61] width 164 height 14
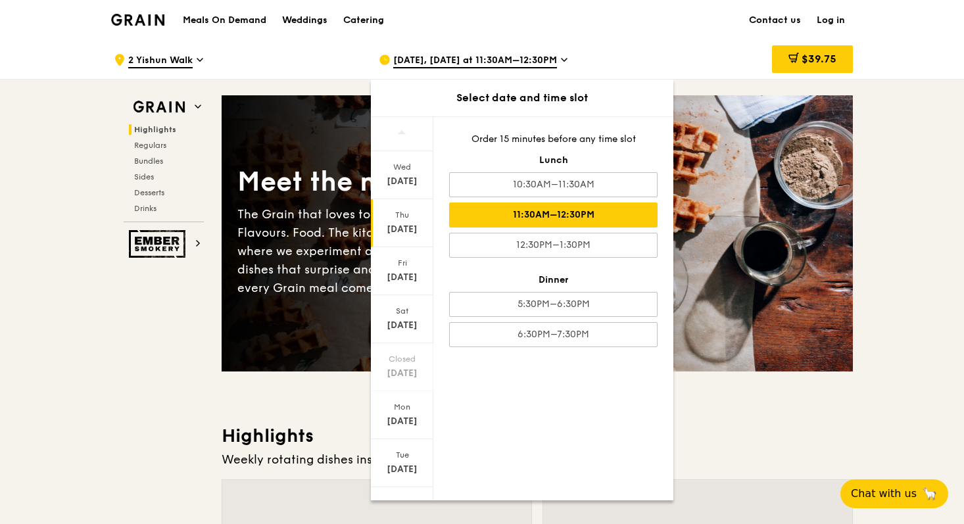
click at [406, 227] on div "Aug 21" at bounding box center [402, 229] width 59 height 13
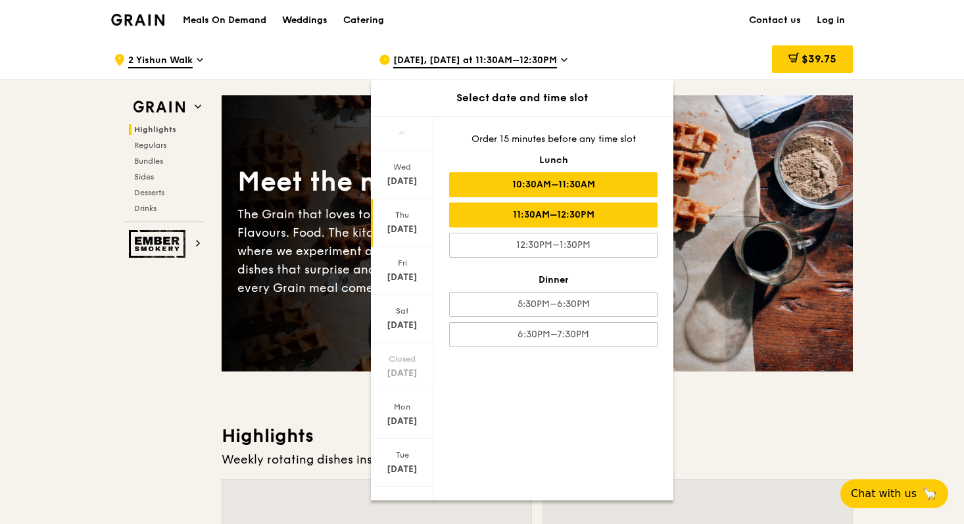
click at [544, 180] on div "10:30AM–11:30AM" at bounding box center [553, 184] width 208 height 25
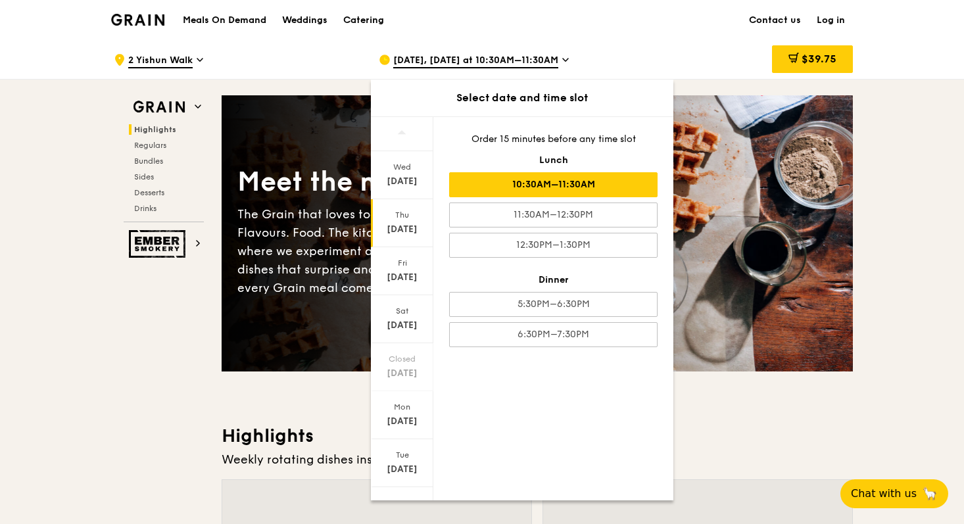
click at [702, 77] on div "$39.75" at bounding box center [747, 59] width 212 height 39
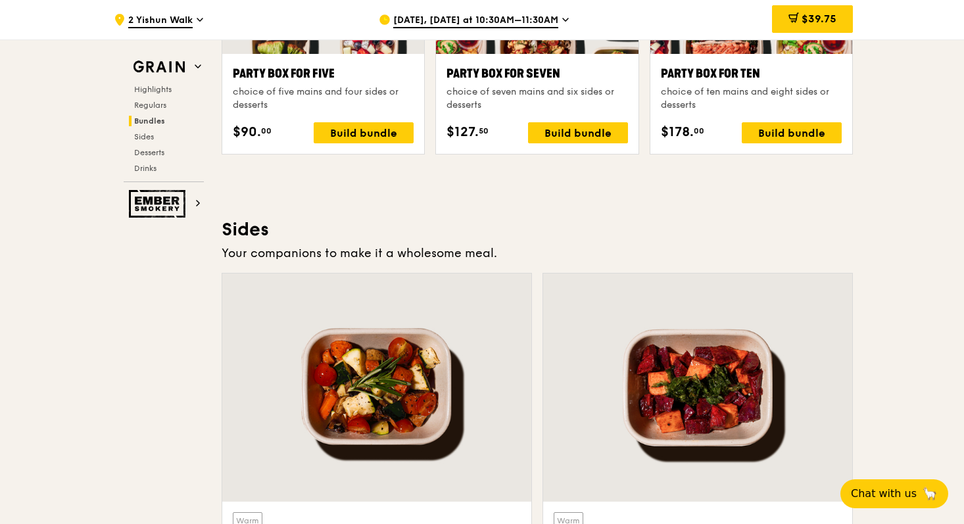
scroll to position [2754, 0]
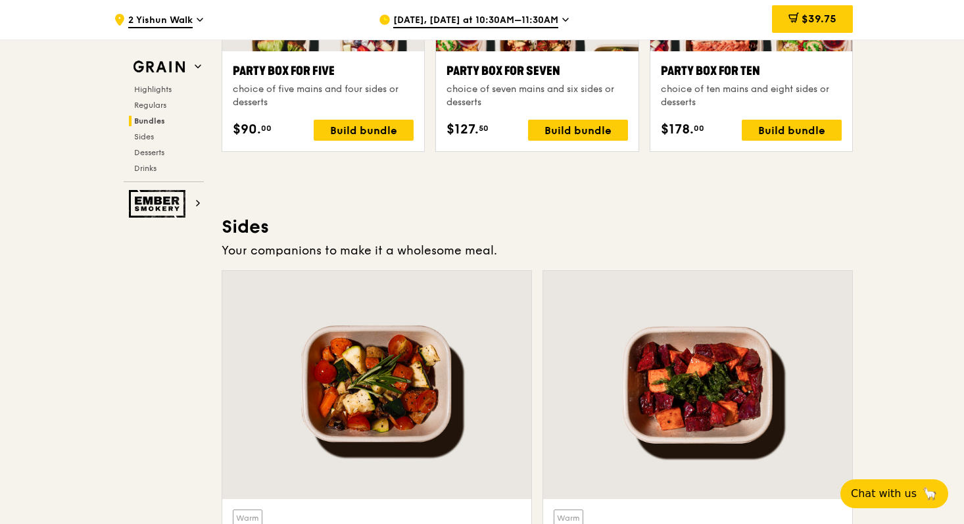
click at [859, 235] on div "Grain Highlights Regulars Bundles Sides Desserts Drinks Ember Smokery Meet the …" at bounding box center [482, 75] width 758 height 5500
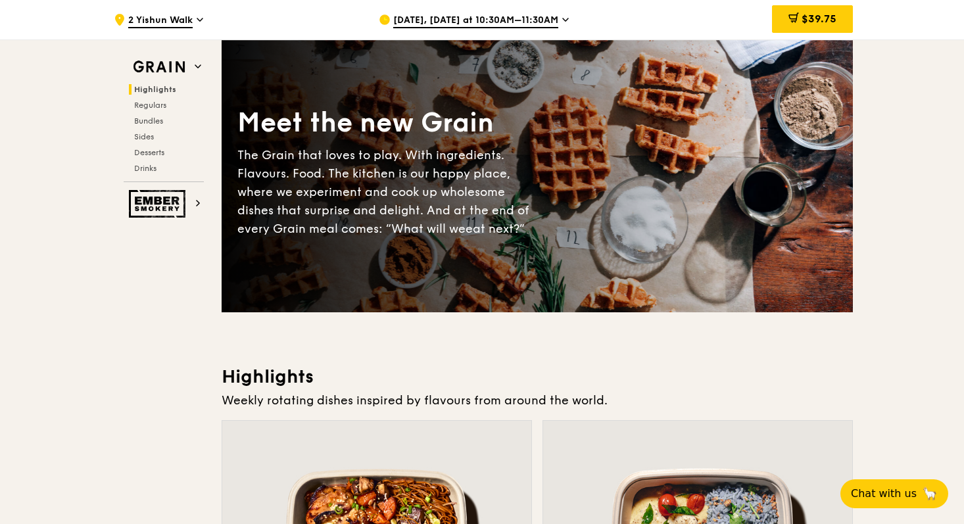
scroll to position [70, 0]
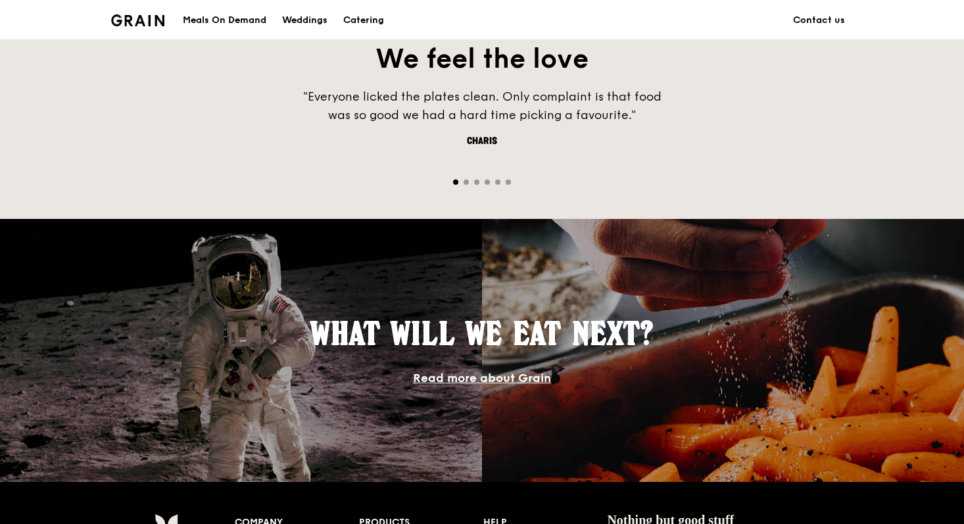
scroll to position [1207, 0]
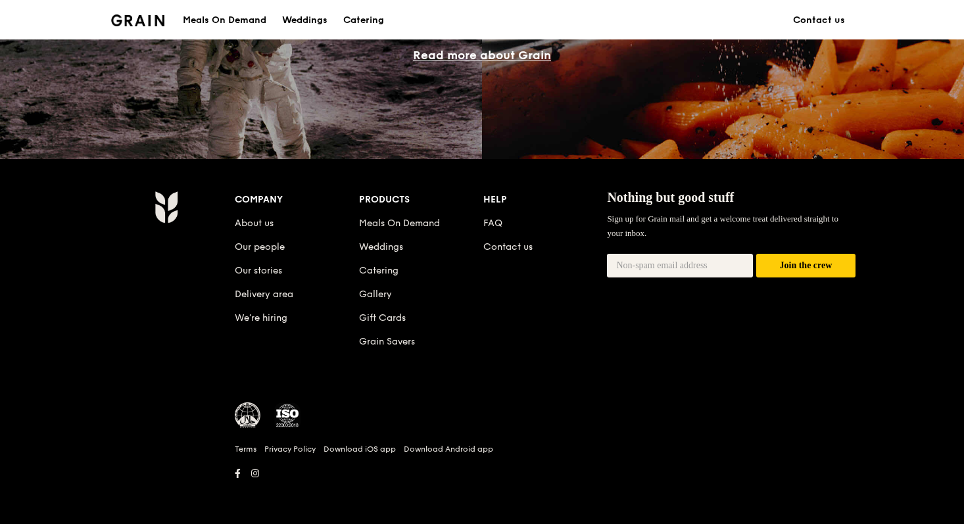
click at [249, 216] on li "About us" at bounding box center [297, 221] width 124 height 24
click at [249, 220] on link "About us" at bounding box center [254, 223] width 39 height 11
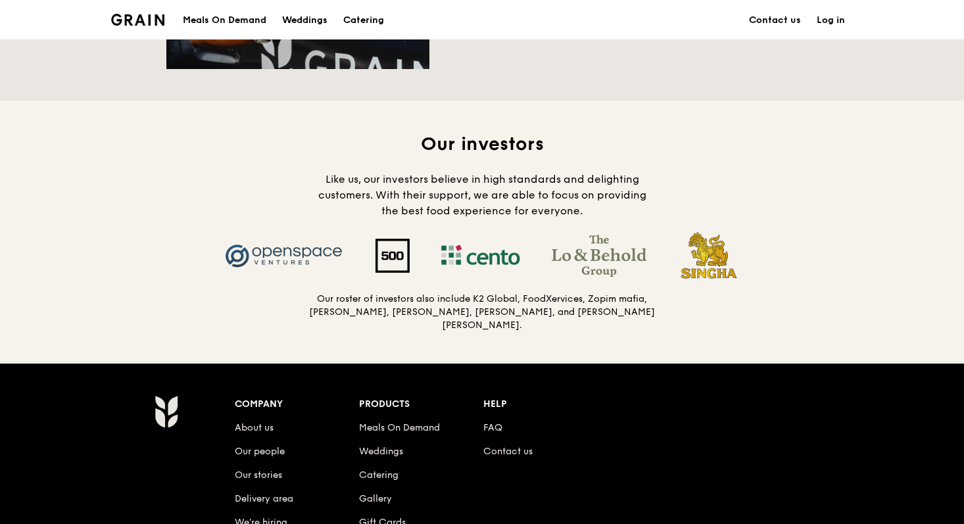
scroll to position [1401, 0]
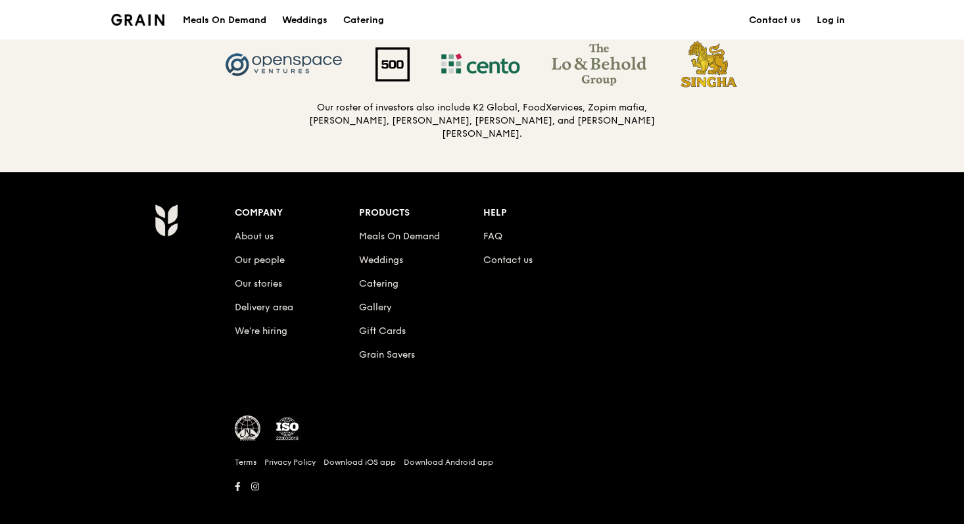
click at [510, 246] on li "Contact us" at bounding box center [545, 258] width 124 height 24
click at [510, 254] on link "Contact us" at bounding box center [507, 259] width 49 height 11
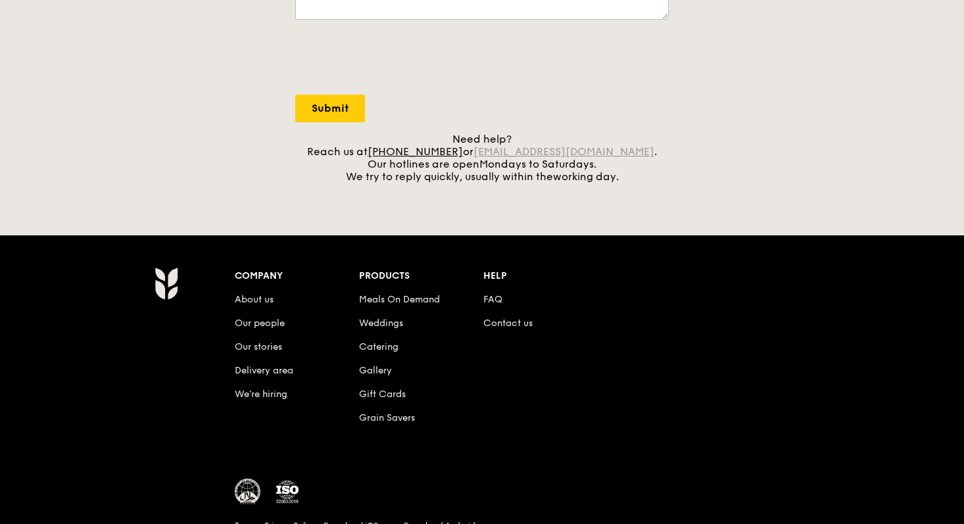
scroll to position [464, 0]
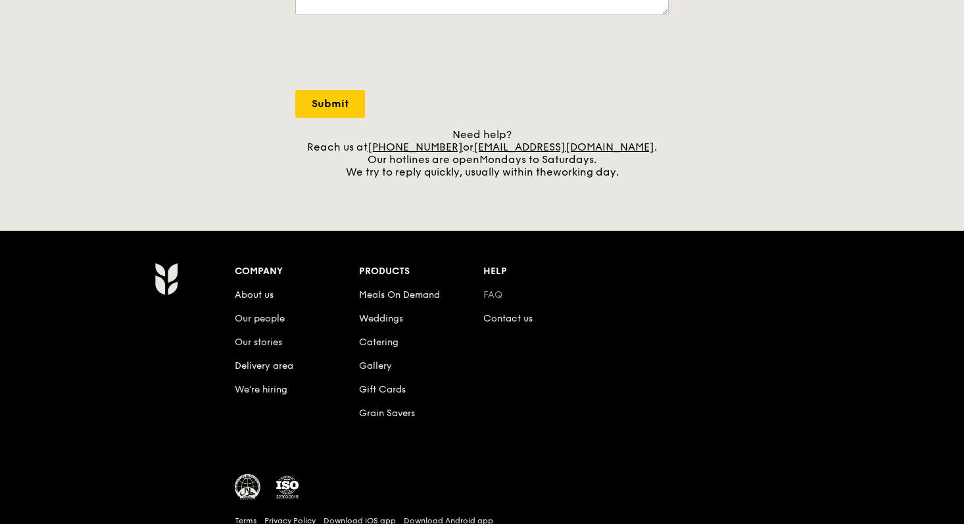
click at [493, 291] on link "FAQ" at bounding box center [492, 294] width 19 height 11
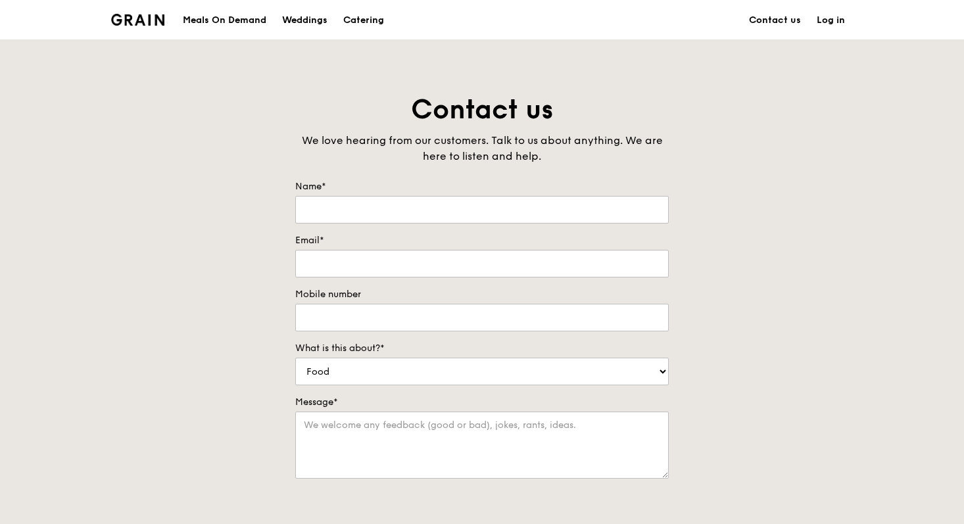
click at [124, 26] on div "Grain logo" at bounding box center [137, 18] width 53 height 39
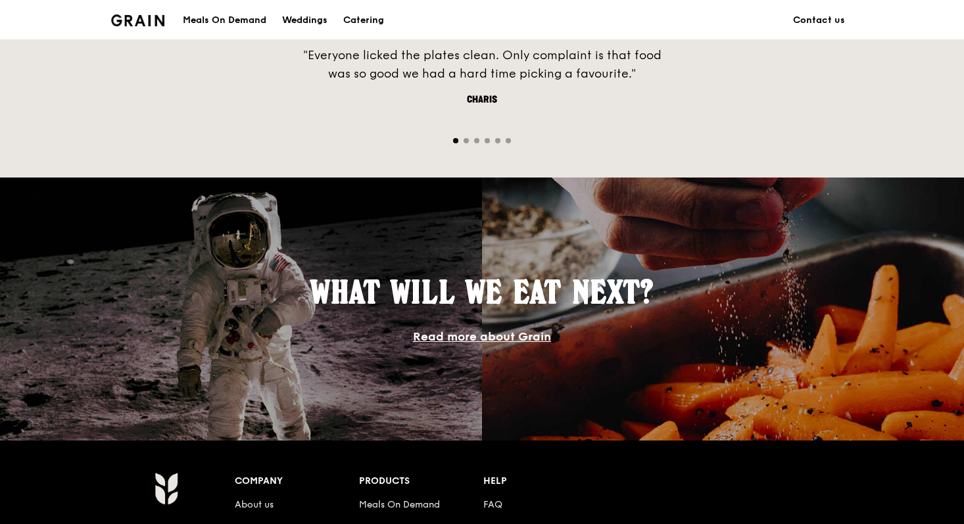
scroll to position [1207, 0]
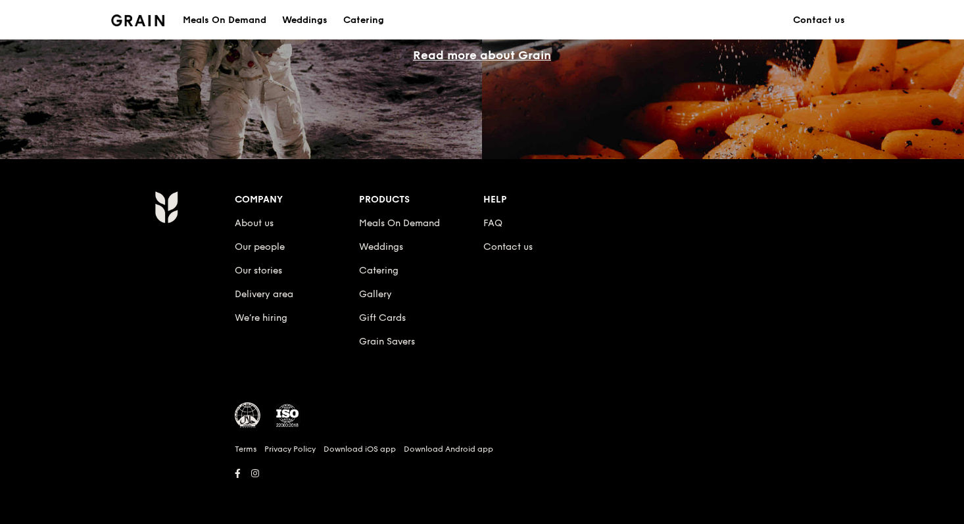
click at [621, 314] on div "Company About us Our people Our stories Delivery area We’re hiring Products Mea…" at bounding box center [545, 281] width 621 height 180
click at [302, 359] on div "Company About us Our people Our stories Delivery area We’re hiring Products Mea…" at bounding box center [545, 281] width 621 height 180
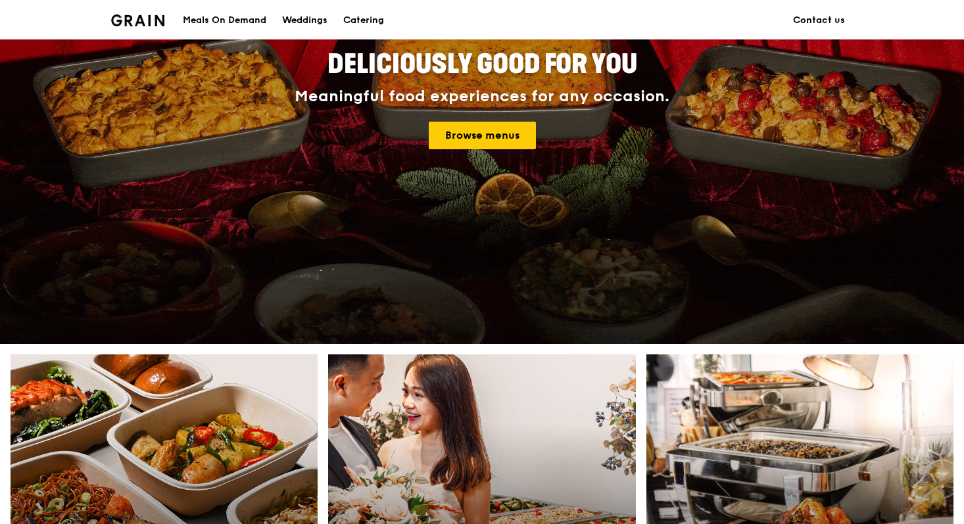
scroll to position [0, 0]
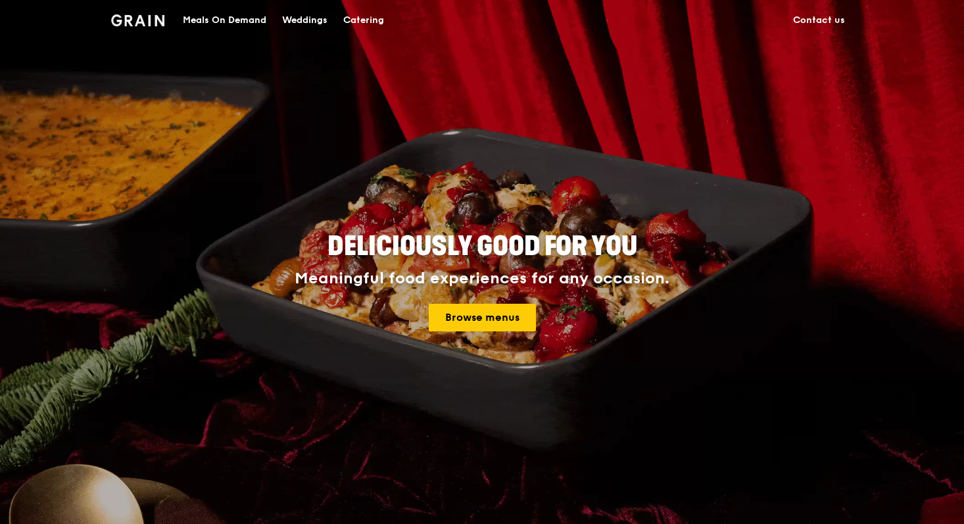
click at [197, 22] on div "Meals On Demand" at bounding box center [225, 20] width 84 height 39
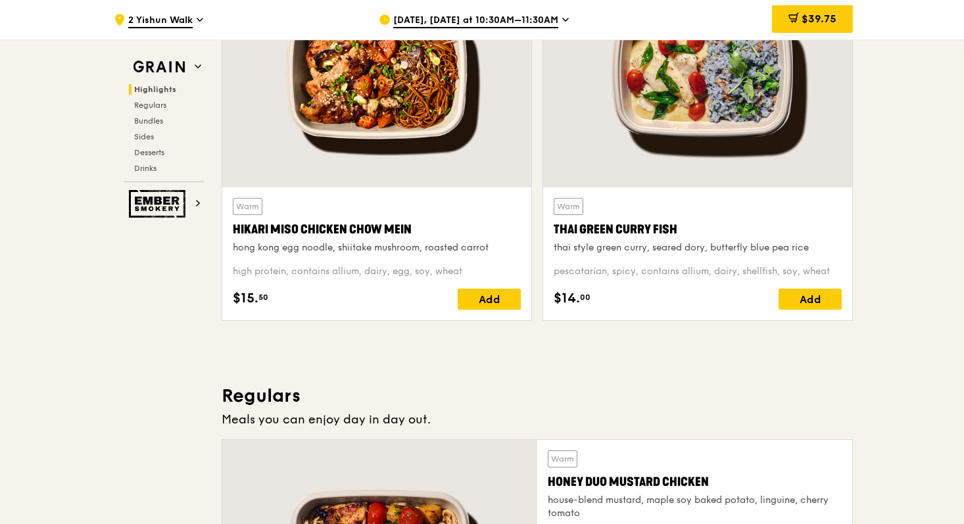
scroll to position [521, 0]
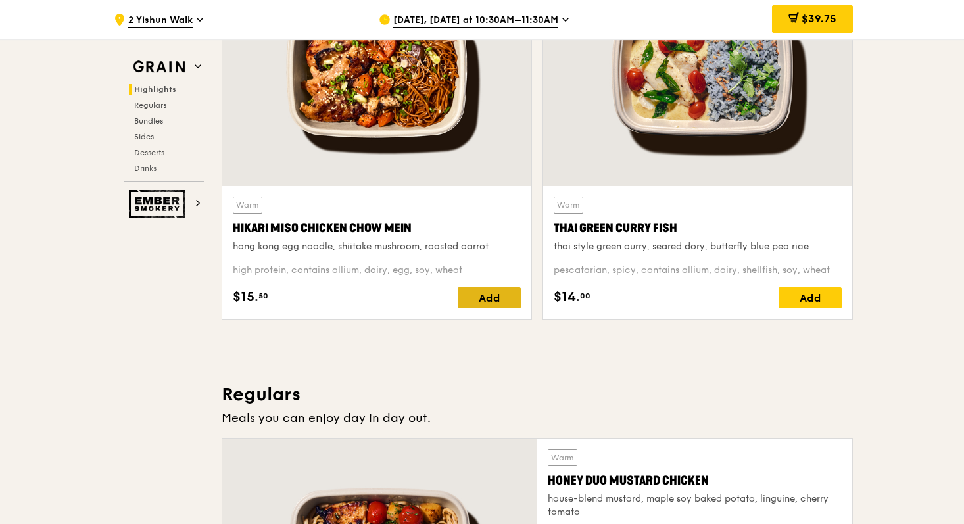
click at [474, 301] on div "Add" at bounding box center [489, 297] width 63 height 21
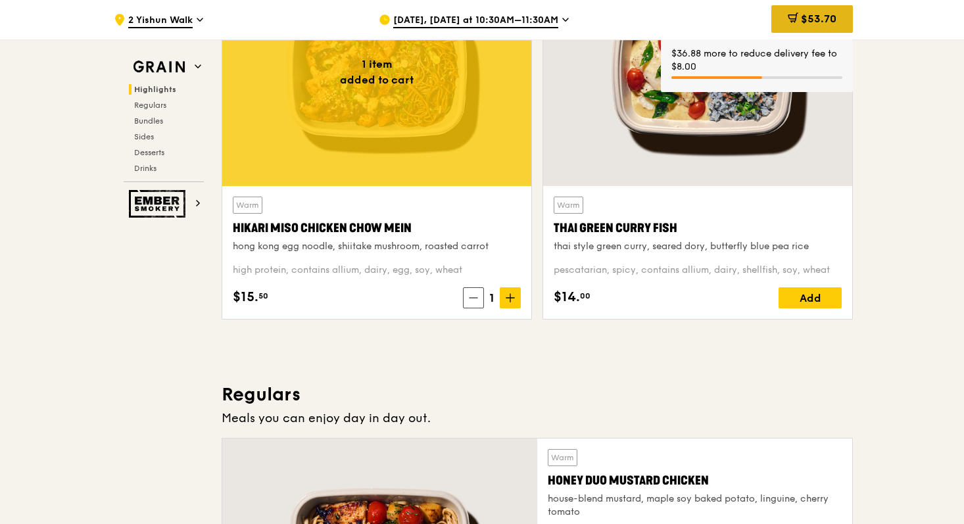
click at [819, 18] on span "$53.70" at bounding box center [819, 18] width 36 height 12
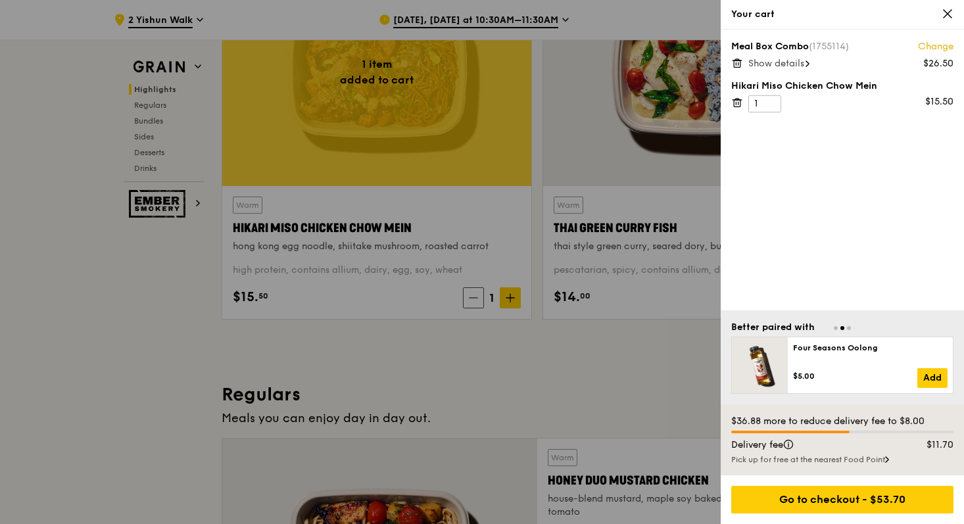
click at [738, 64] on icon at bounding box center [738, 63] width 0 height 3
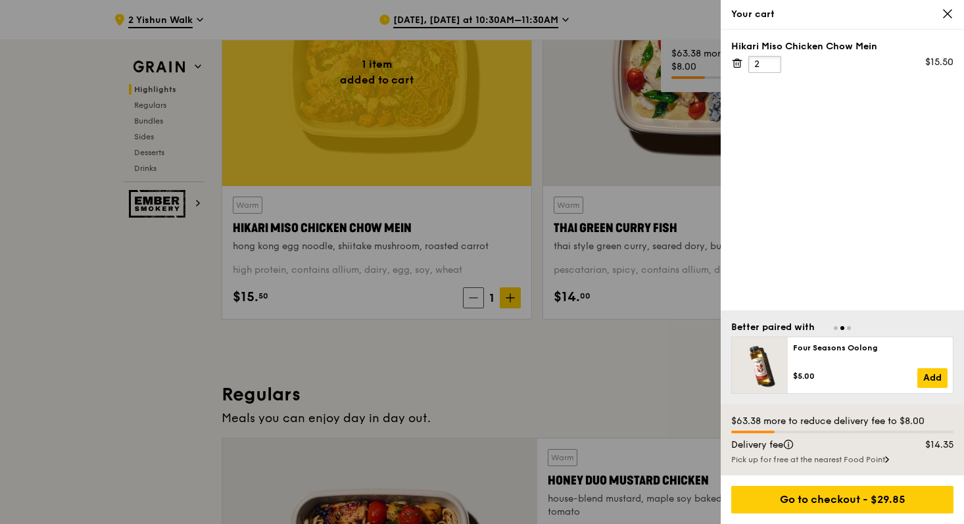
click at [770, 62] on input "2" at bounding box center [764, 64] width 33 height 17
drag, startPoint x: 762, startPoint y: 64, endPoint x: 751, endPoint y: 64, distance: 11.2
click at [751, 64] on input "2" at bounding box center [764, 64] width 33 height 17
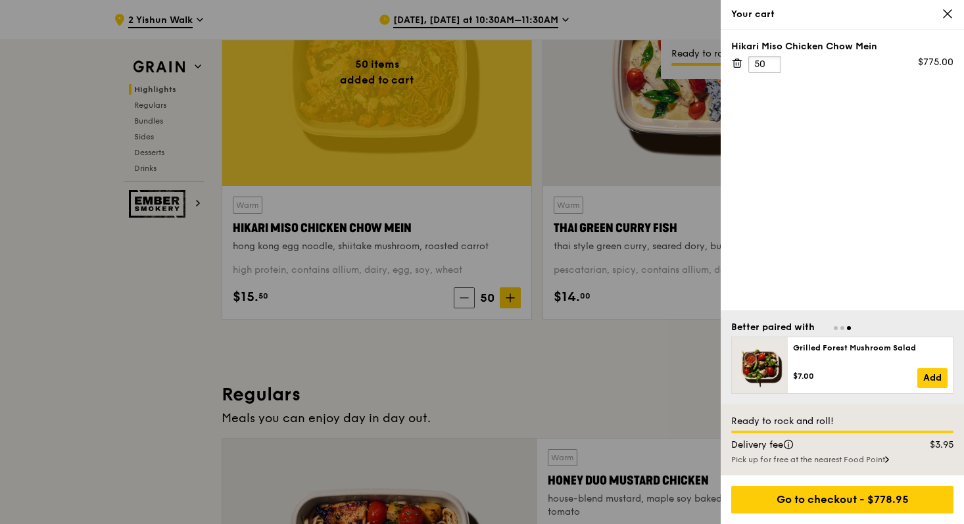
type input "50"
click at [830, 171] on div "Hikari Miso Chicken Chow Mein 50 $775.00" at bounding box center [842, 170] width 243 height 281
click at [850, 230] on div "Hikari Miso Chicken Chow Mein 50 $775.00" at bounding box center [842, 170] width 243 height 281
click at [843, 135] on div "Hikari Miso Chicken Chow Mein 50 $775.00" at bounding box center [842, 170] width 243 height 281
click at [949, 13] on icon at bounding box center [948, 14] width 12 height 12
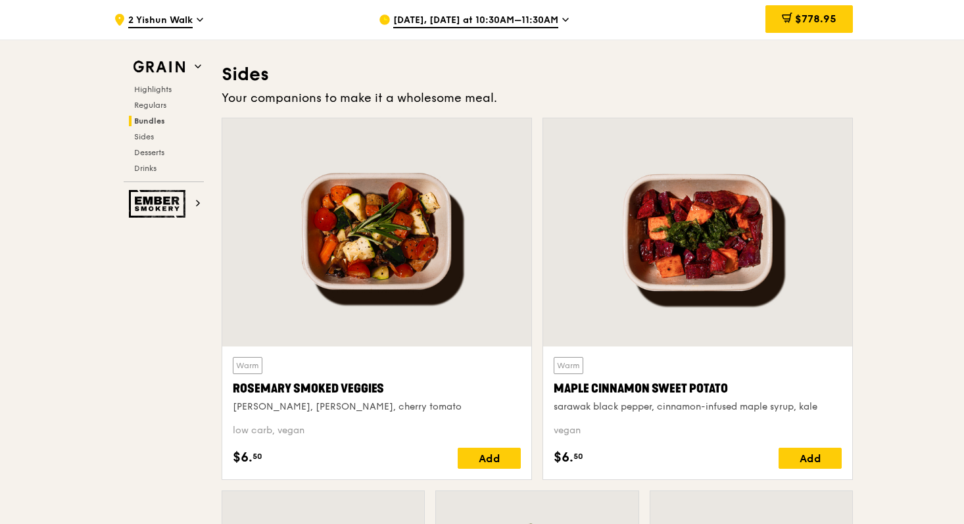
scroll to position [2909, 0]
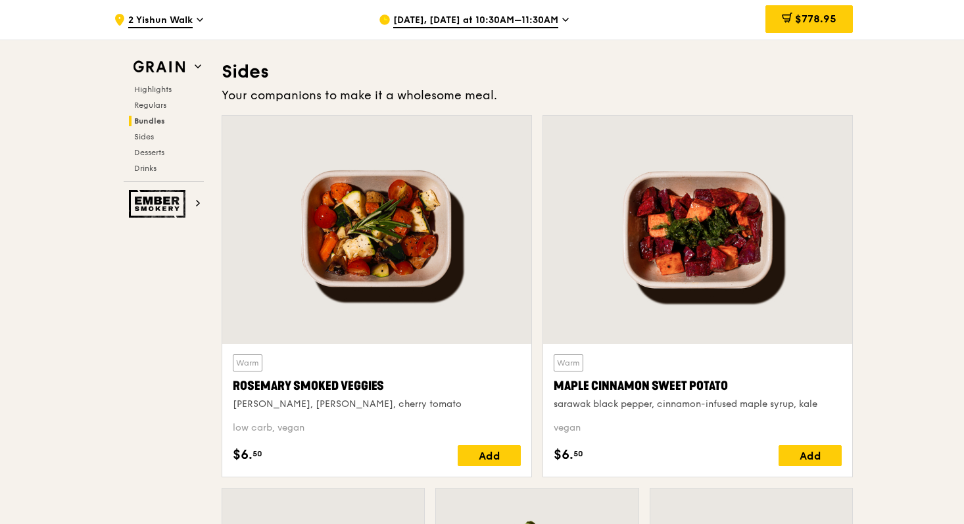
click at [170, 22] on span "2 Yishun Walk" at bounding box center [160, 21] width 64 height 14
